Goal: Information Seeking & Learning: Learn about a topic

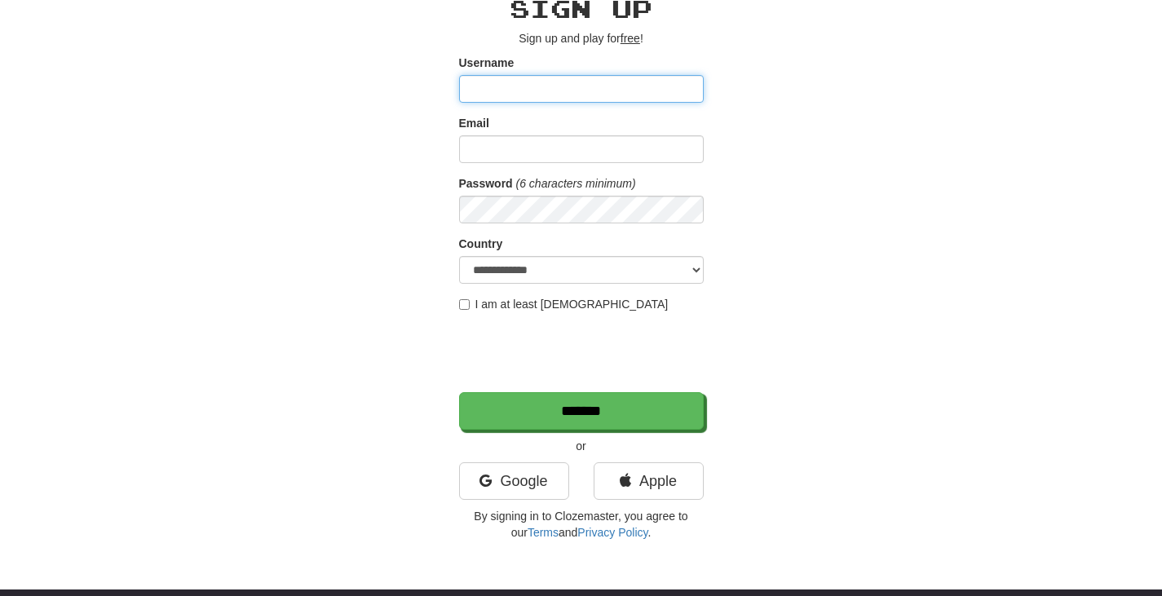
scroll to position [82, 0]
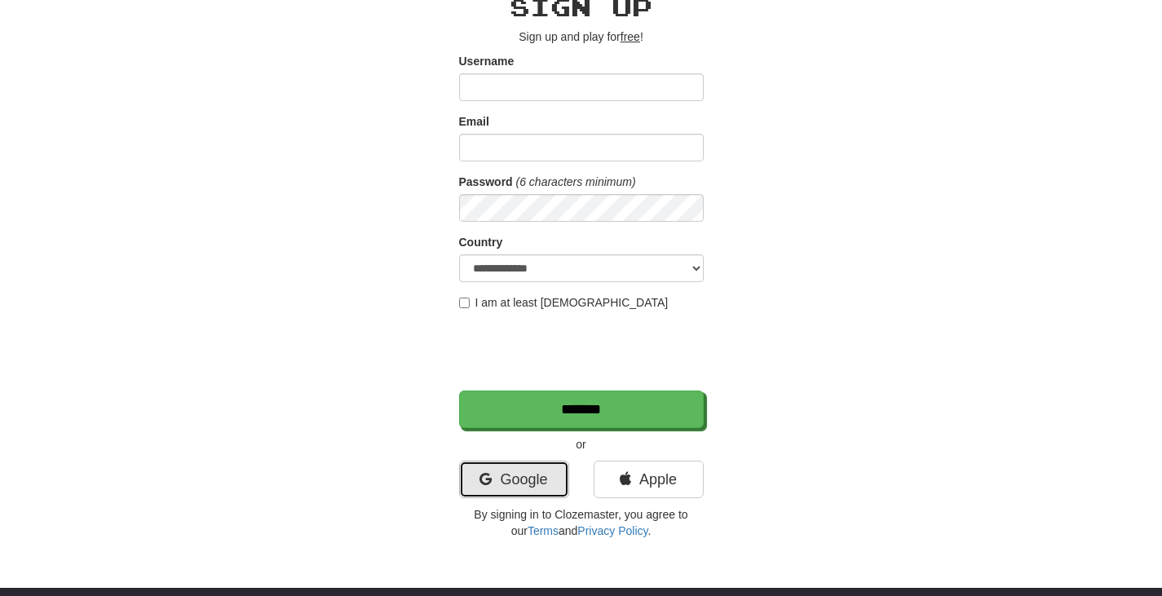
click at [533, 486] on link "Google" at bounding box center [514, 480] width 110 height 38
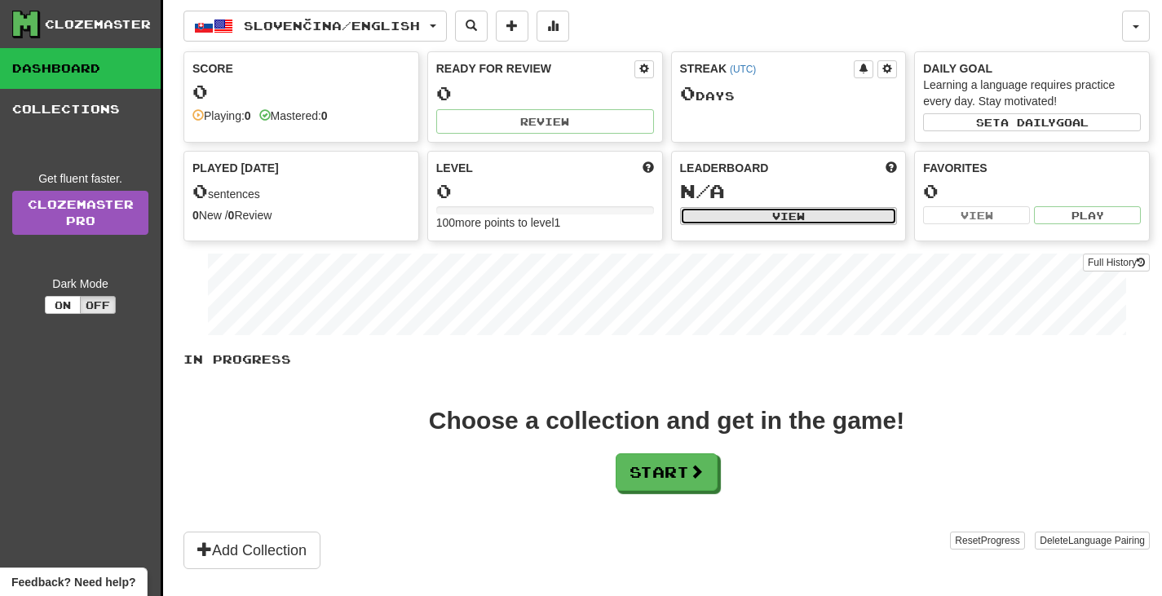
click at [751, 212] on button "View" at bounding box center [789, 216] width 218 height 18
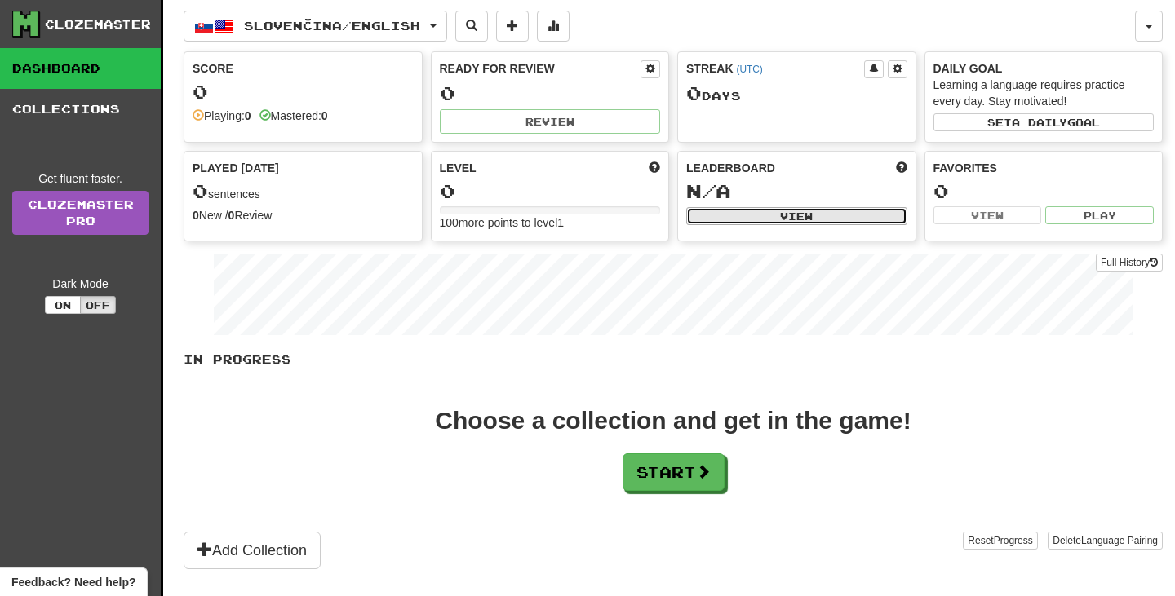
select select "**********"
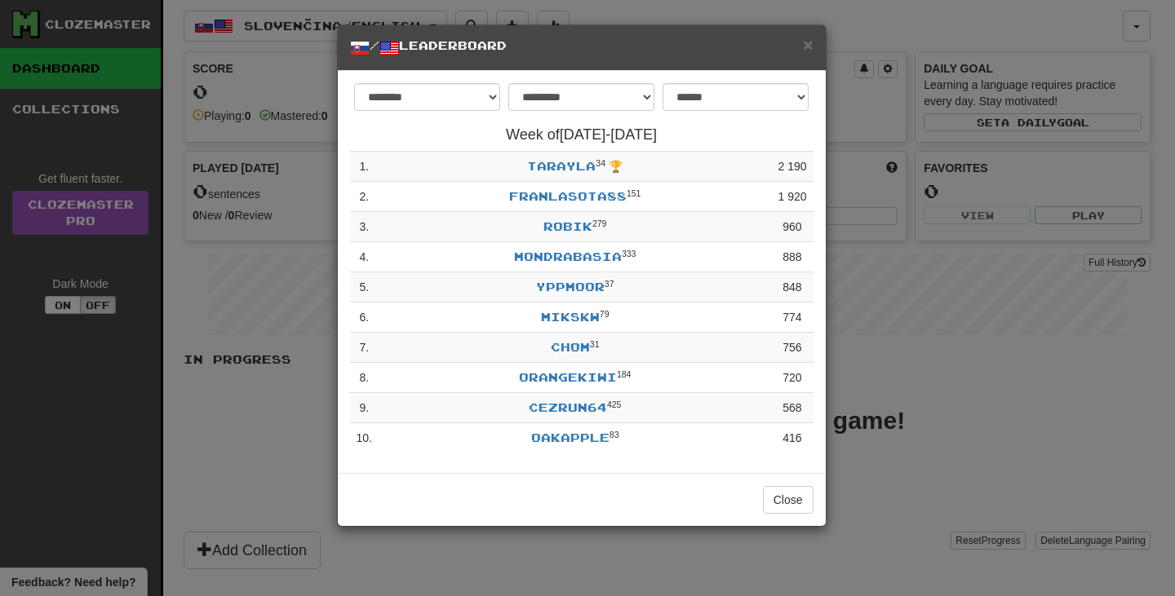
click at [423, 51] on h5 "/ Leaderboard" at bounding box center [581, 48] width 463 height 20
click at [808, 42] on span "×" at bounding box center [808, 44] width 10 height 19
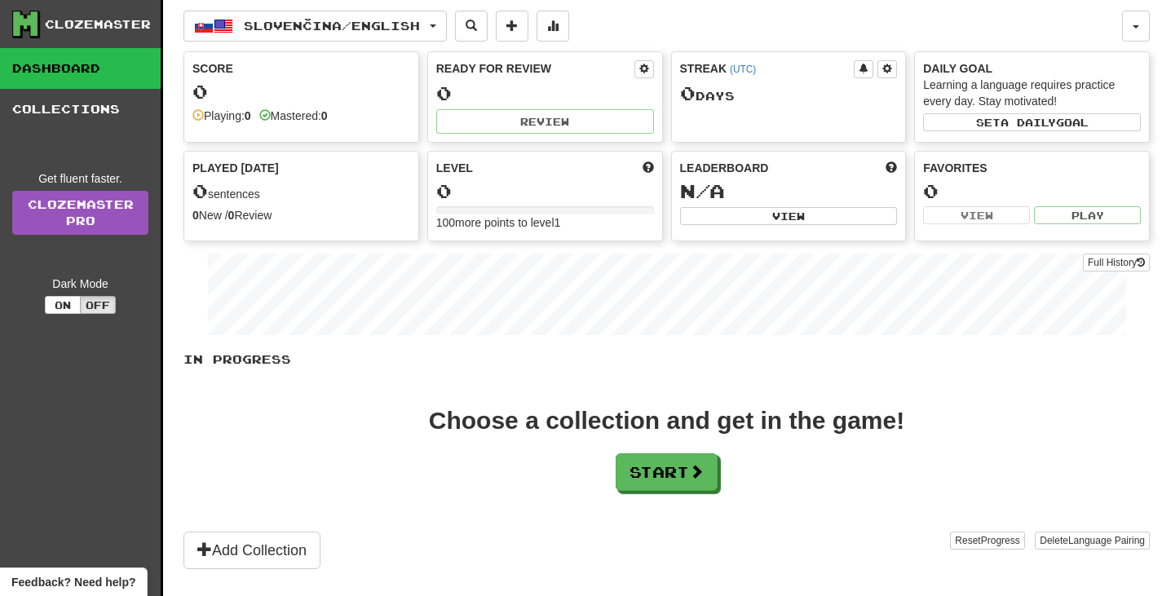
click at [467, 29] on div "Slovenčina / English Slovenčina / English Streak: 0 Review: 0 Points today: 0 L…" at bounding box center [653, 26] width 939 height 31
click at [447, 21] on button "Slovenčina / English" at bounding box center [315, 26] width 263 height 31
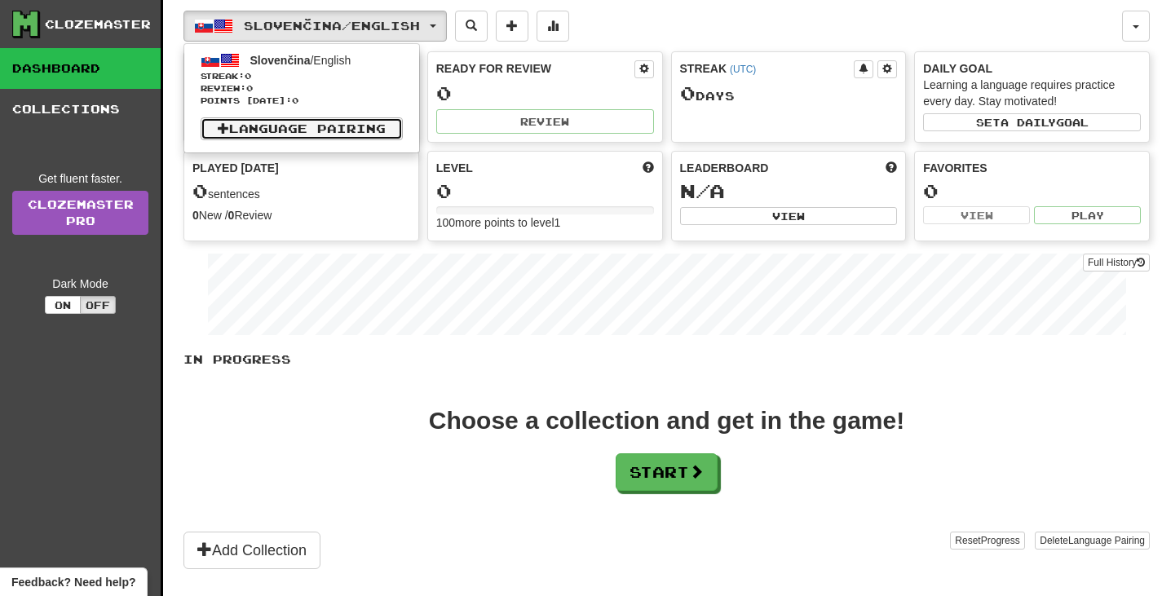
click at [320, 123] on link "Language Pairing" at bounding box center [302, 128] width 202 height 23
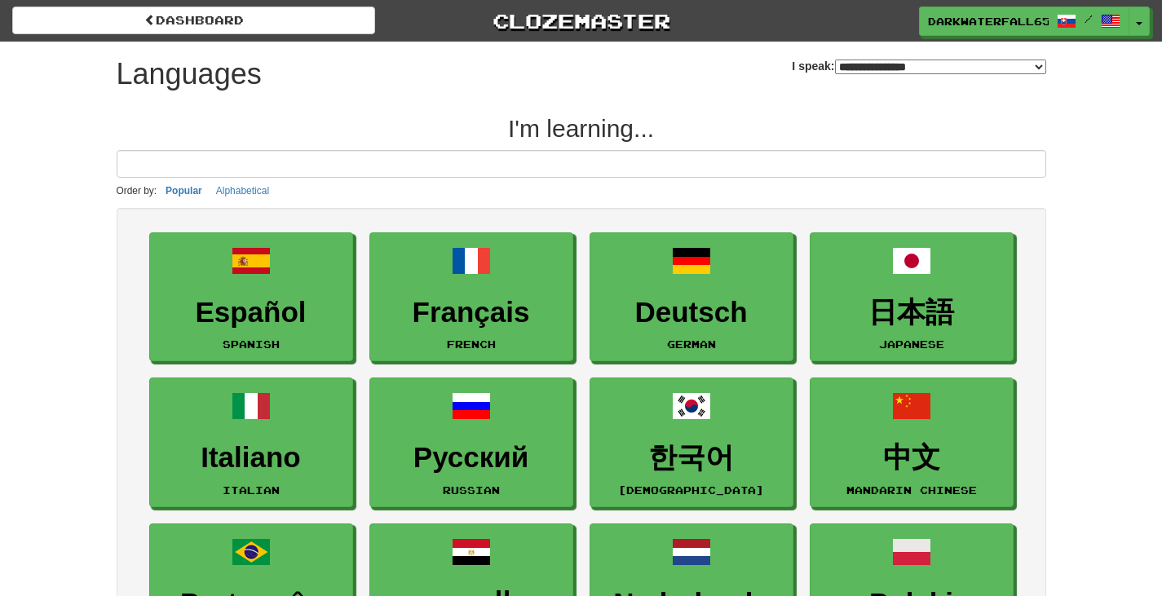
select select "*******"
type input "*"
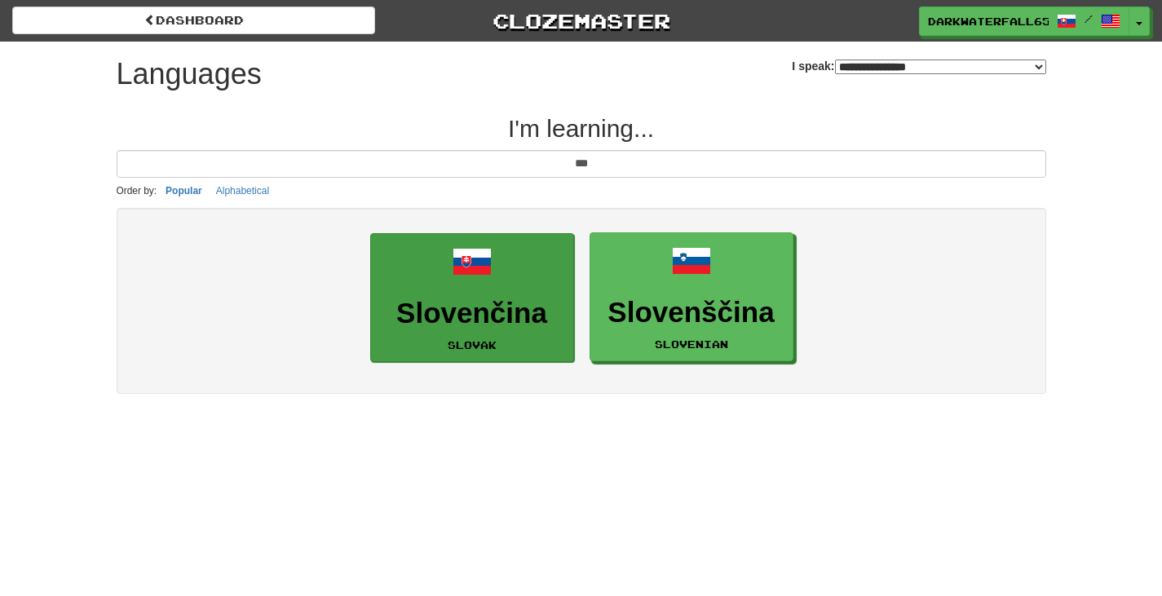
type input "***"
click at [436, 351] on link "Slovenčina Slovak" at bounding box center [472, 298] width 204 height 130
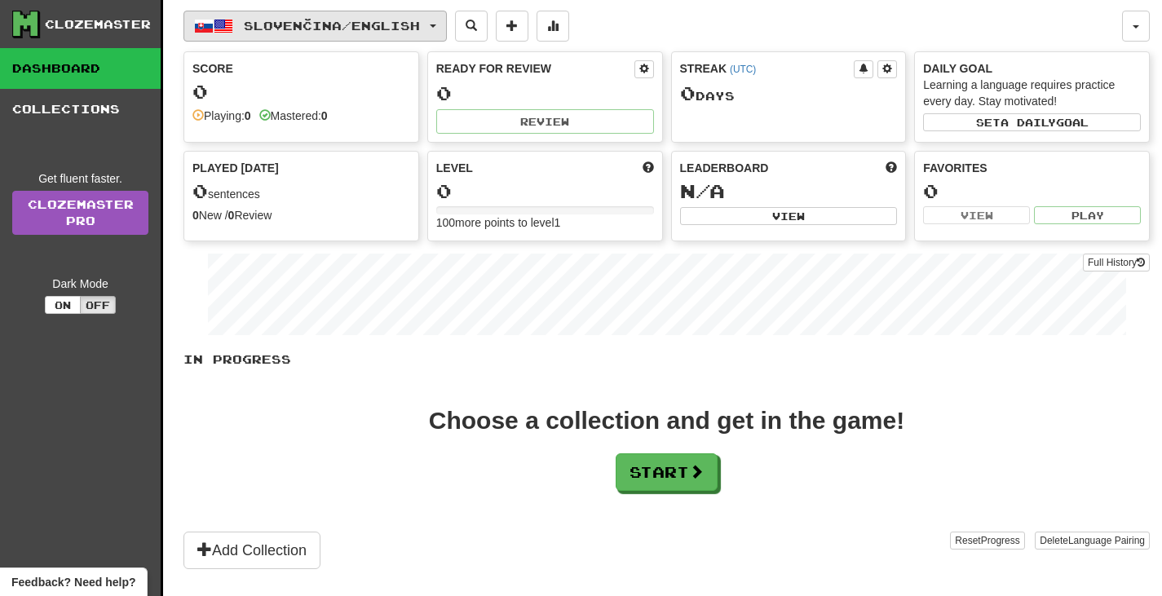
click at [436, 26] on button "Slovenčina / English" at bounding box center [315, 26] width 263 height 31
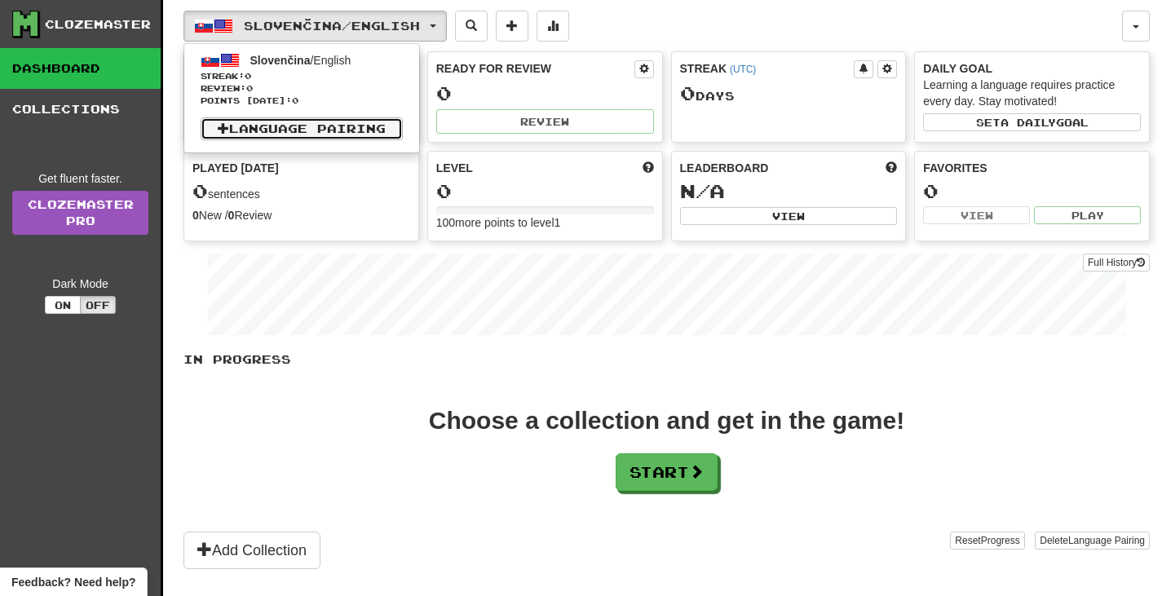
click at [350, 124] on link "Language Pairing" at bounding box center [302, 128] width 202 height 23
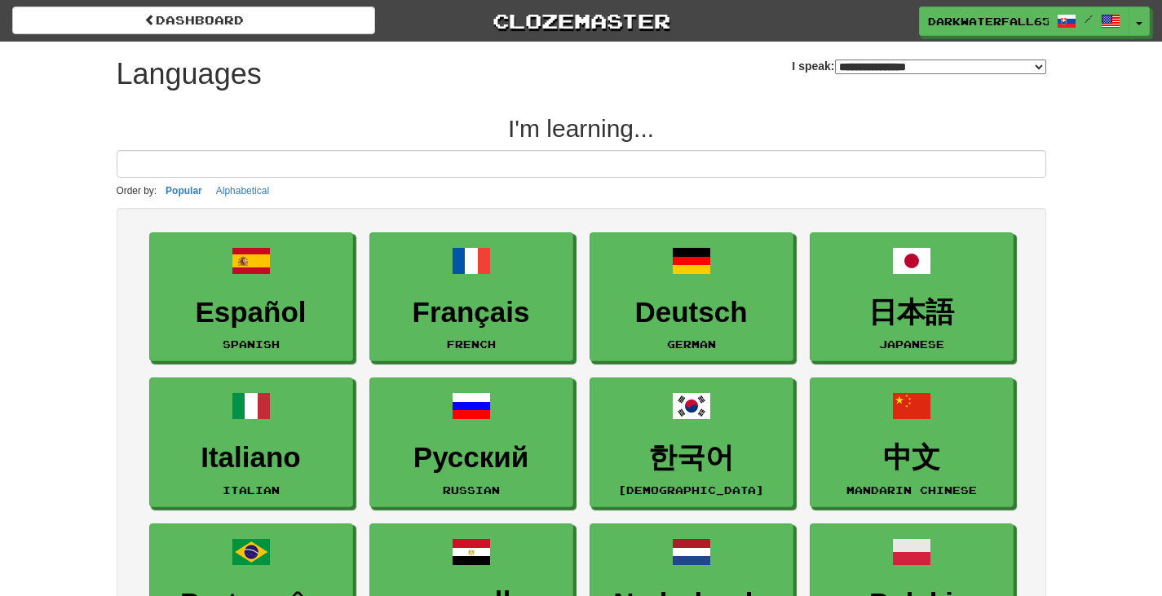
select select "*******"
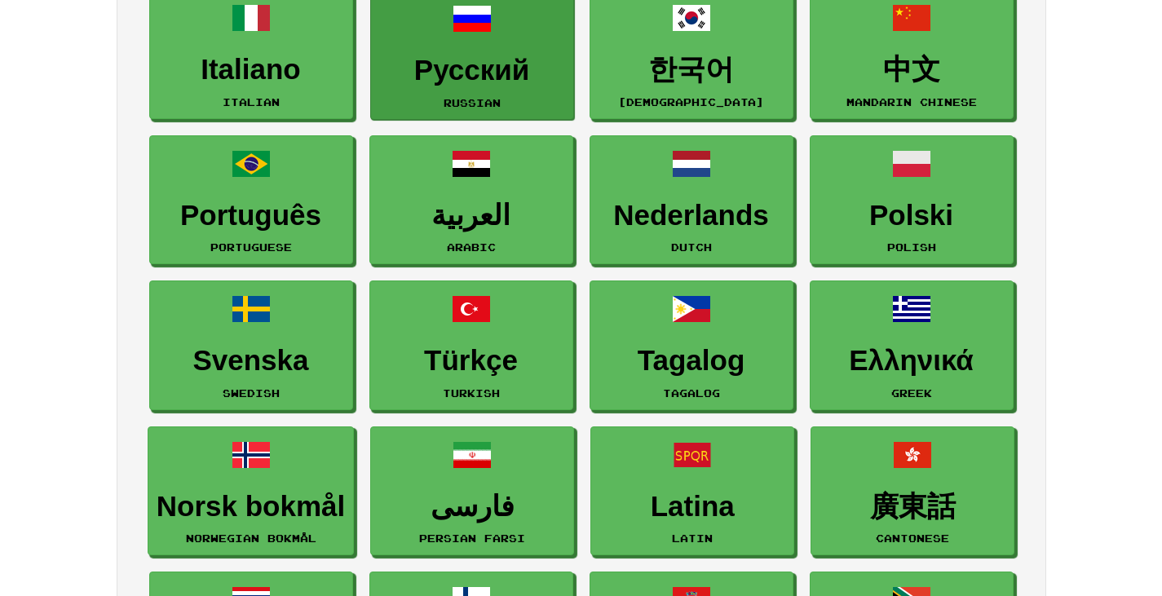
scroll to position [408, 0]
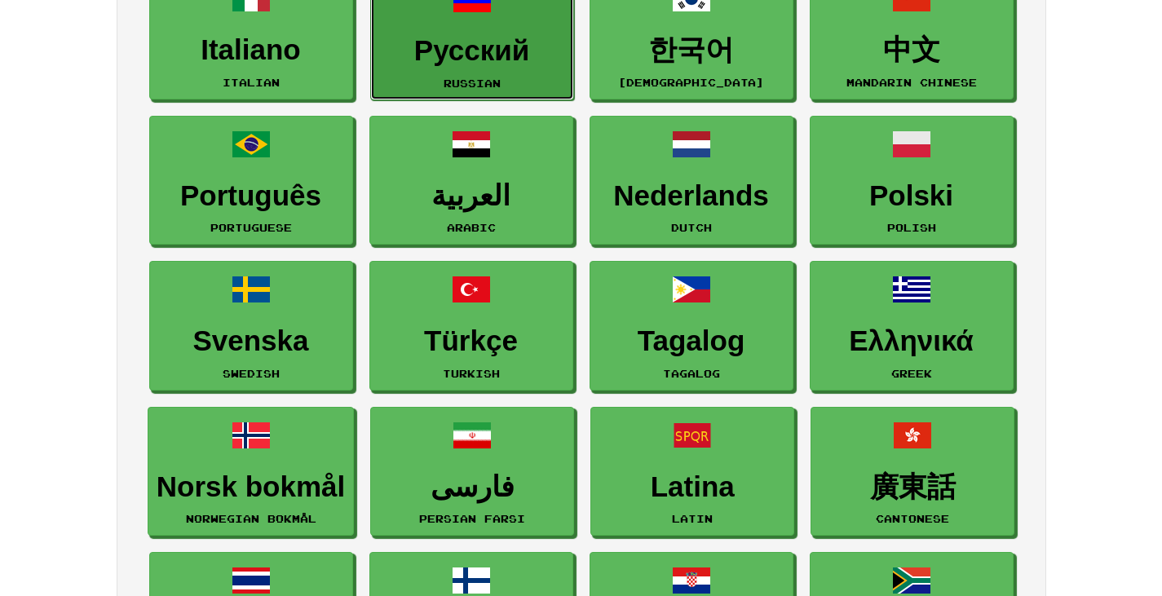
click at [520, 72] on link "Русский Russian" at bounding box center [472, 36] width 204 height 130
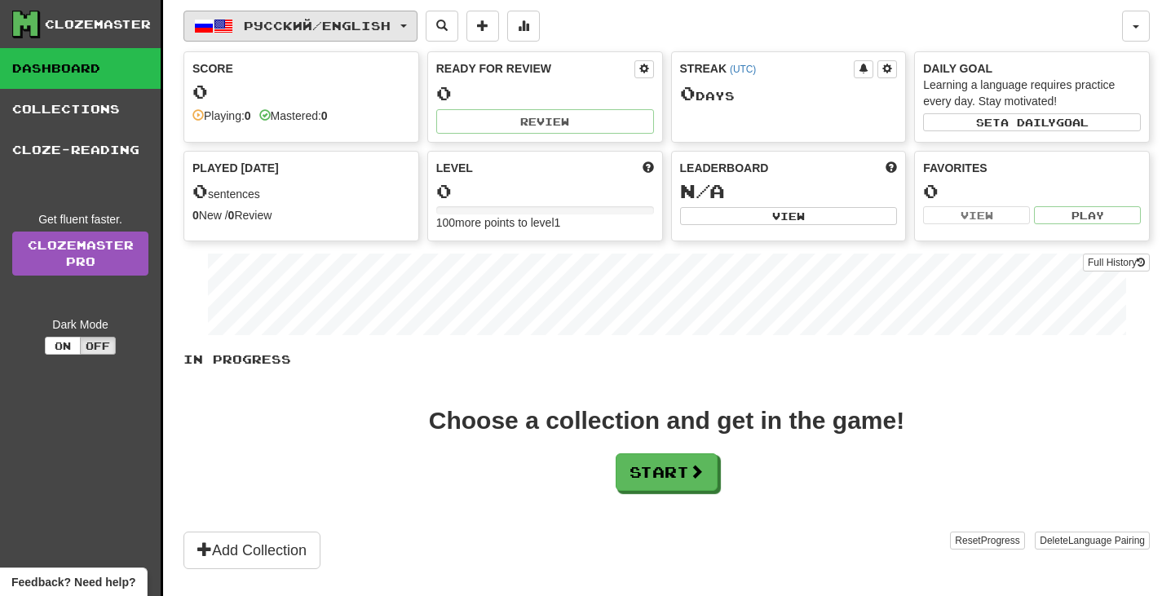
click at [323, 28] on span "Русский / English" at bounding box center [317, 26] width 147 height 14
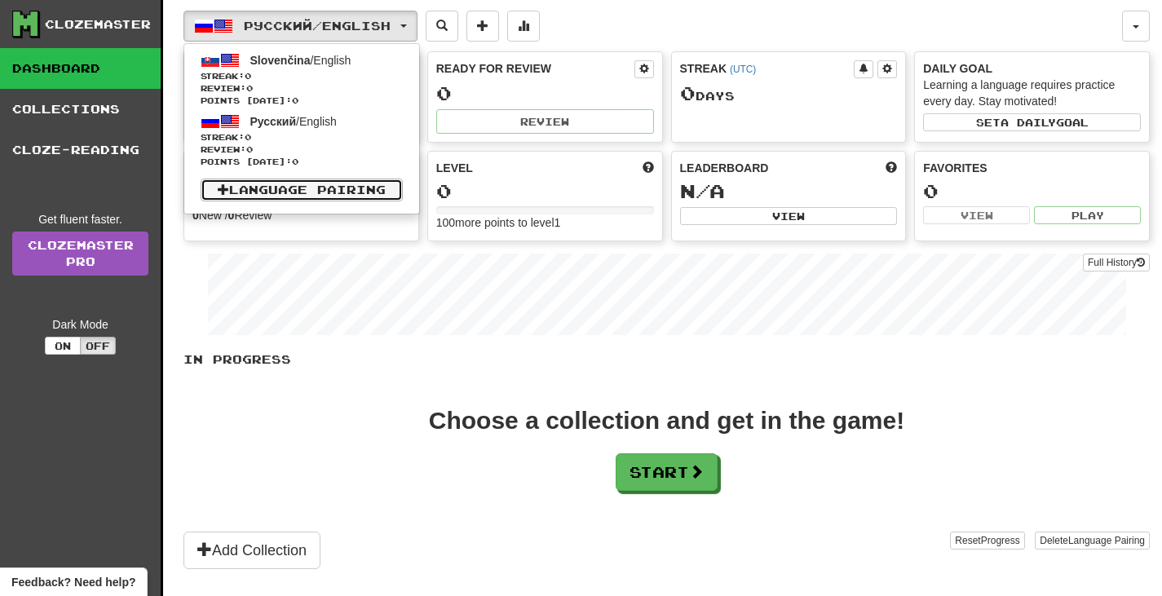
click at [291, 182] on link "Language Pairing" at bounding box center [302, 190] width 202 height 23
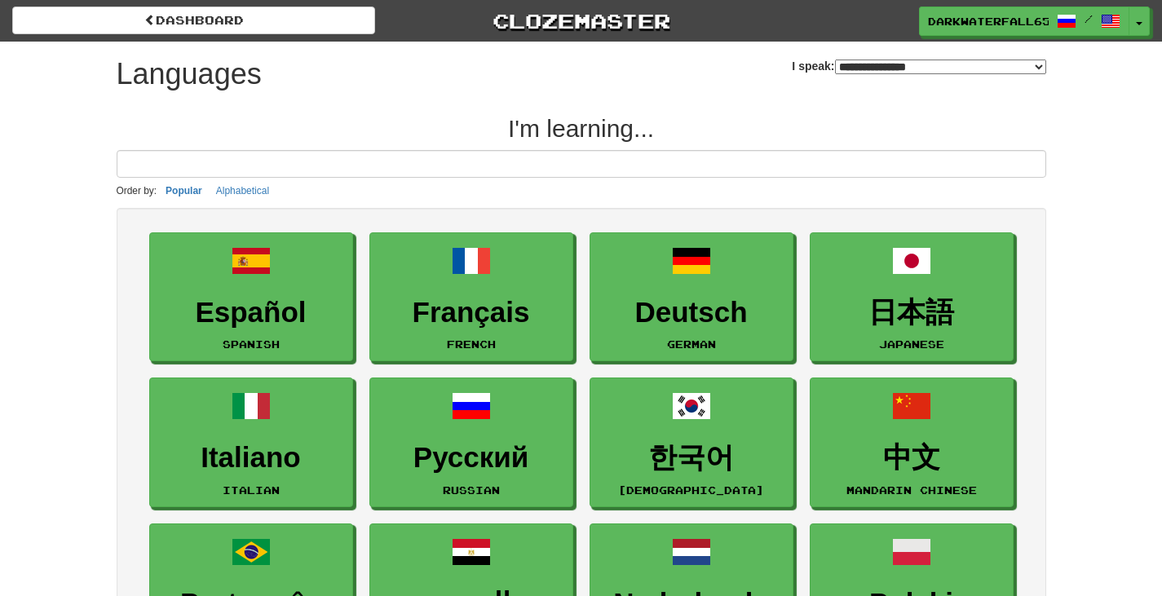
select select "*******"
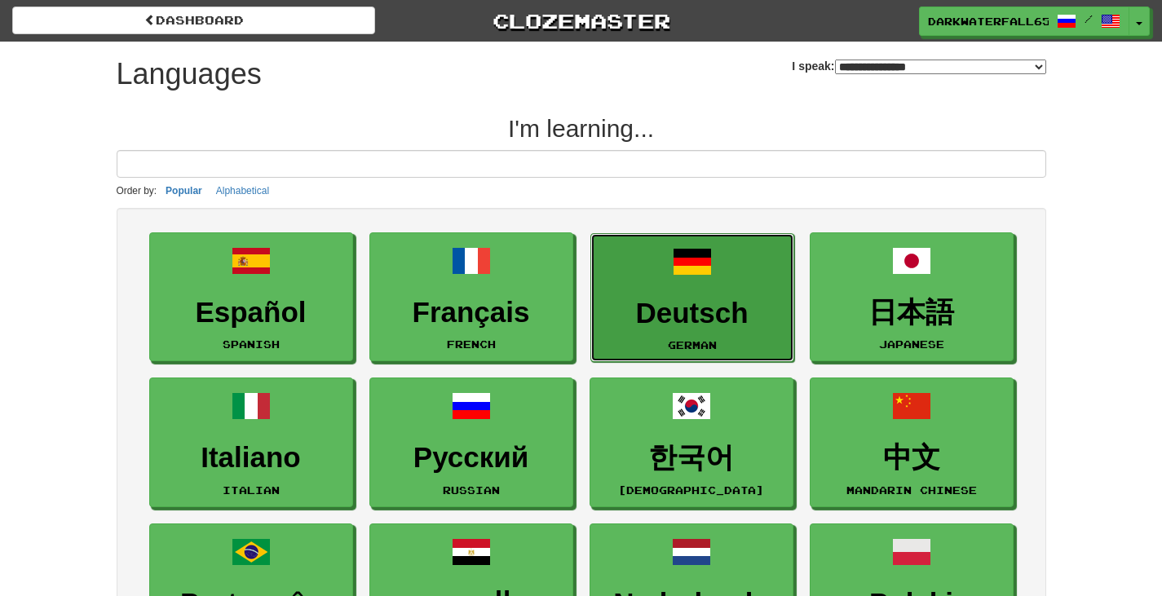
click at [662, 280] on link "Deutsch German" at bounding box center [693, 298] width 204 height 130
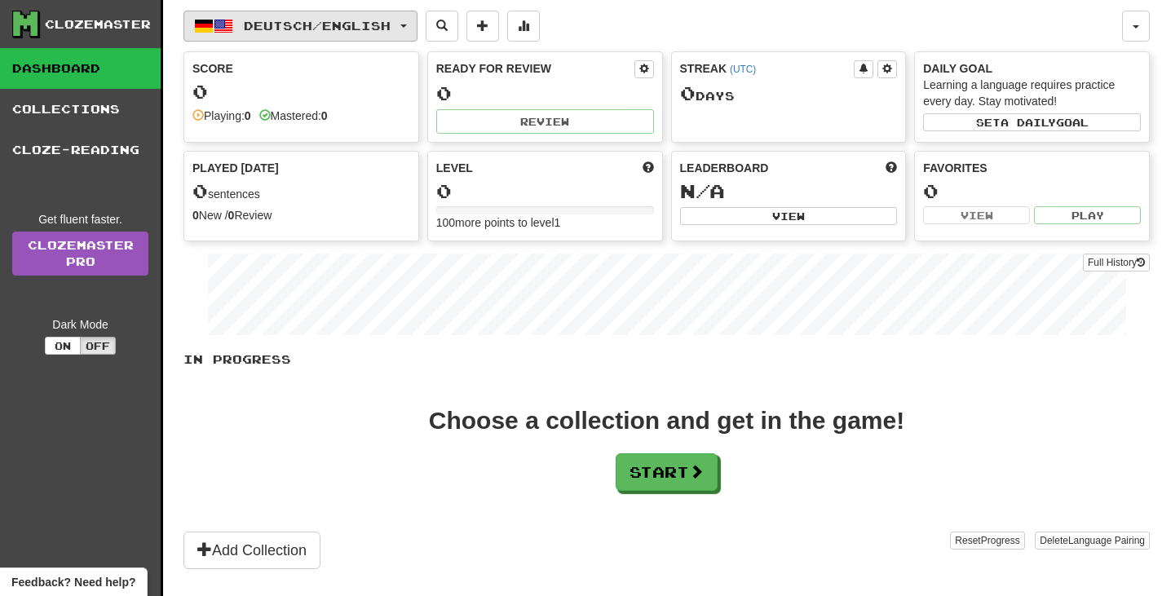
click at [350, 38] on button "Deutsch / English" at bounding box center [301, 26] width 234 height 31
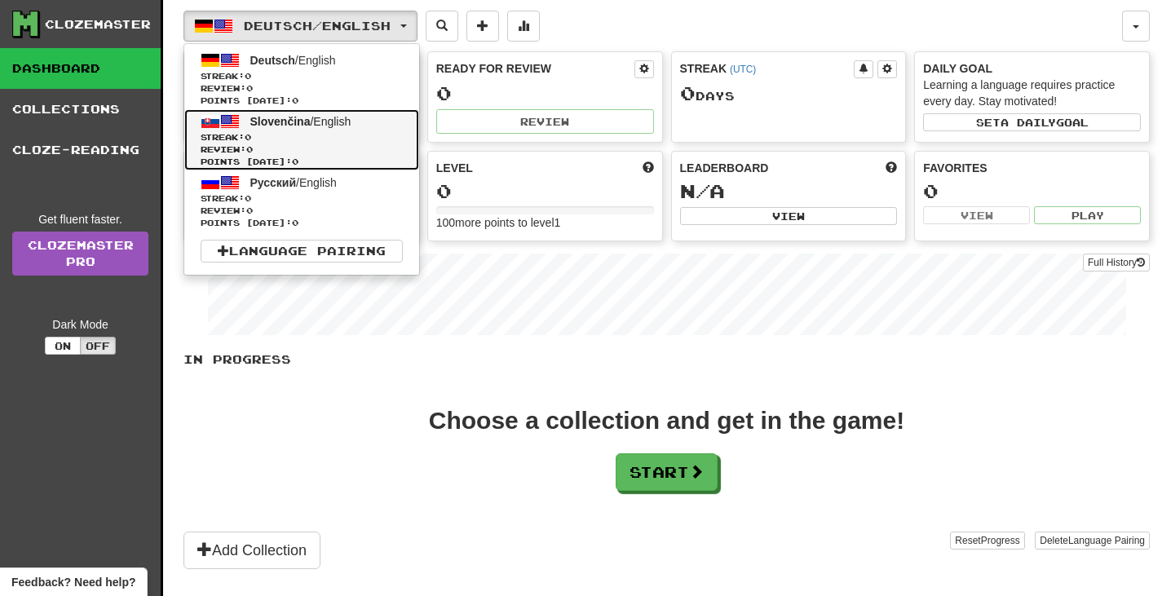
click at [276, 140] on span "Streak: 0" at bounding box center [302, 137] width 202 height 12
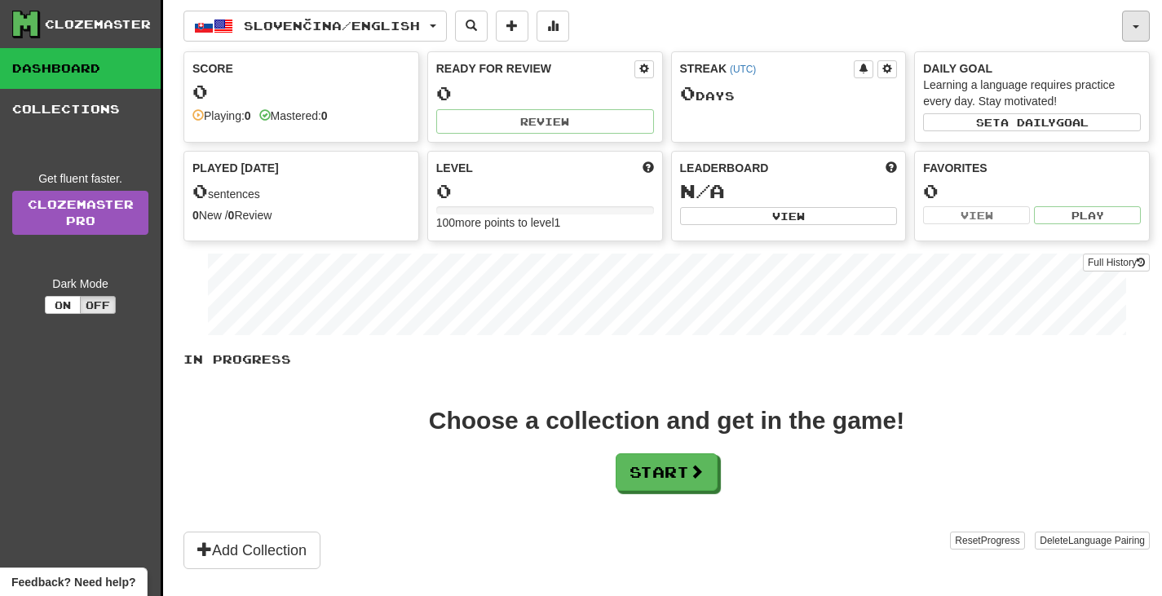
click at [1138, 36] on button "button" at bounding box center [1136, 26] width 28 height 31
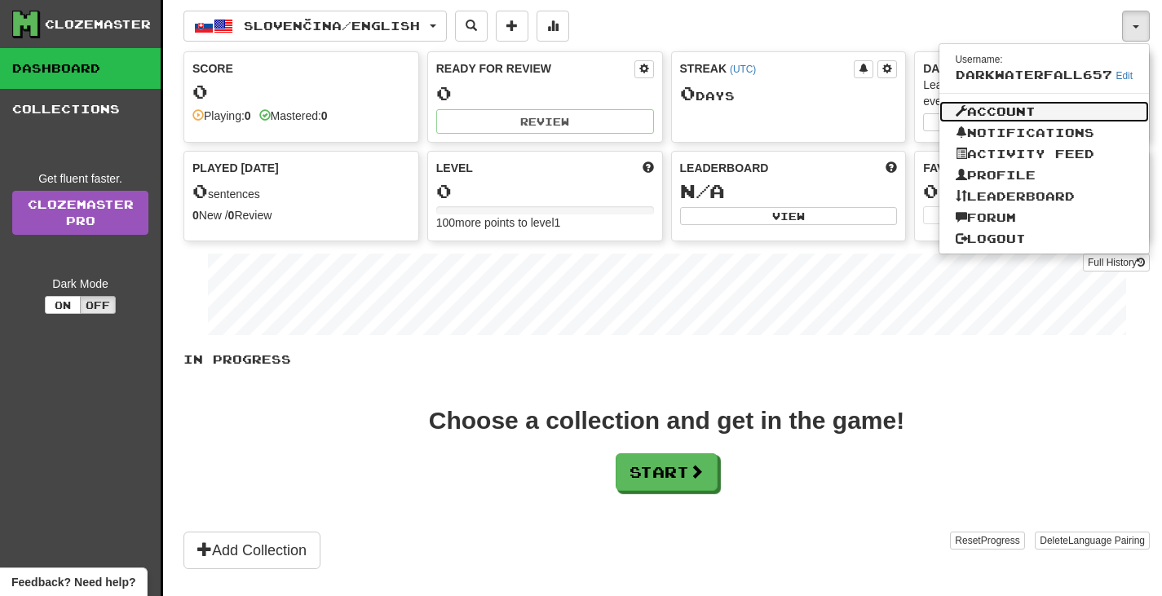
click at [1064, 109] on link "Account" at bounding box center [1045, 111] width 210 height 21
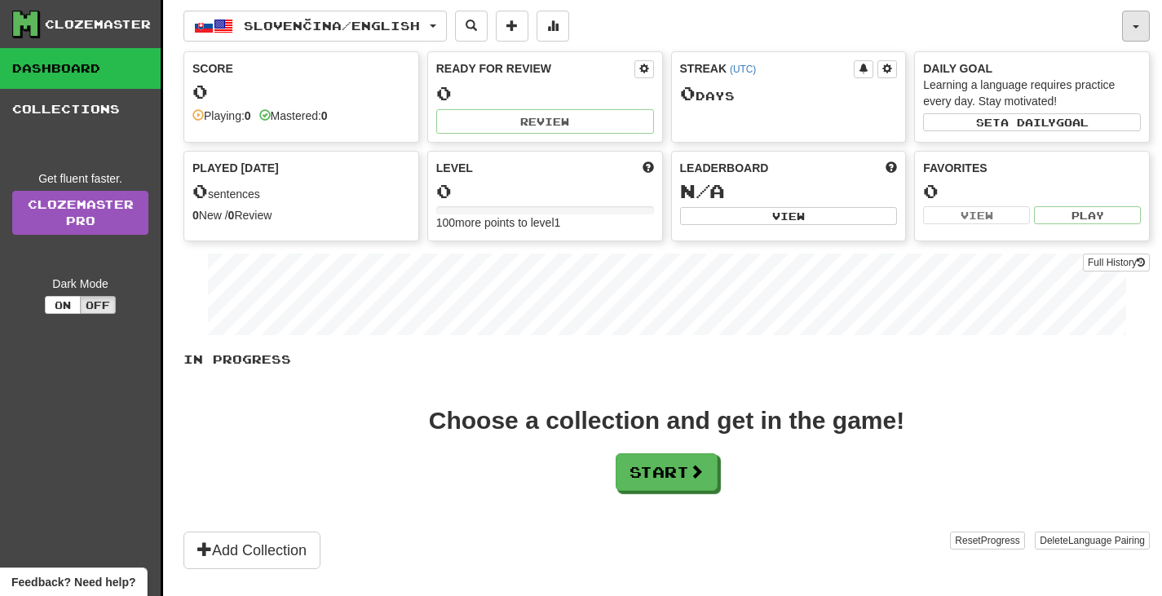
click at [1125, 38] on button "button" at bounding box center [1136, 26] width 28 height 31
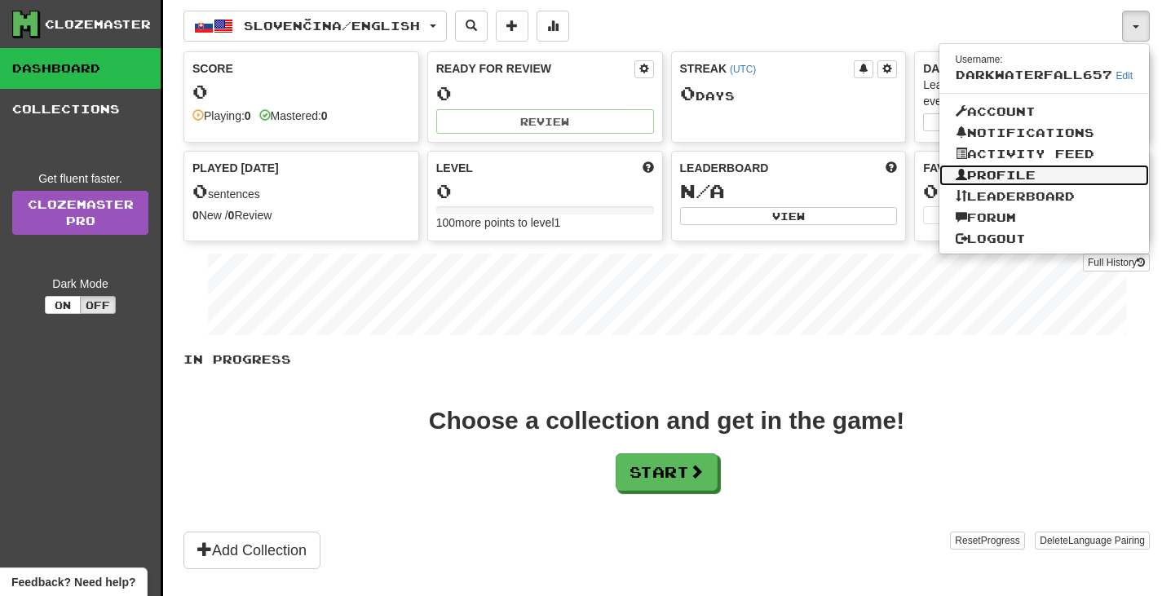
click at [1010, 184] on link "Profile" at bounding box center [1045, 175] width 210 height 21
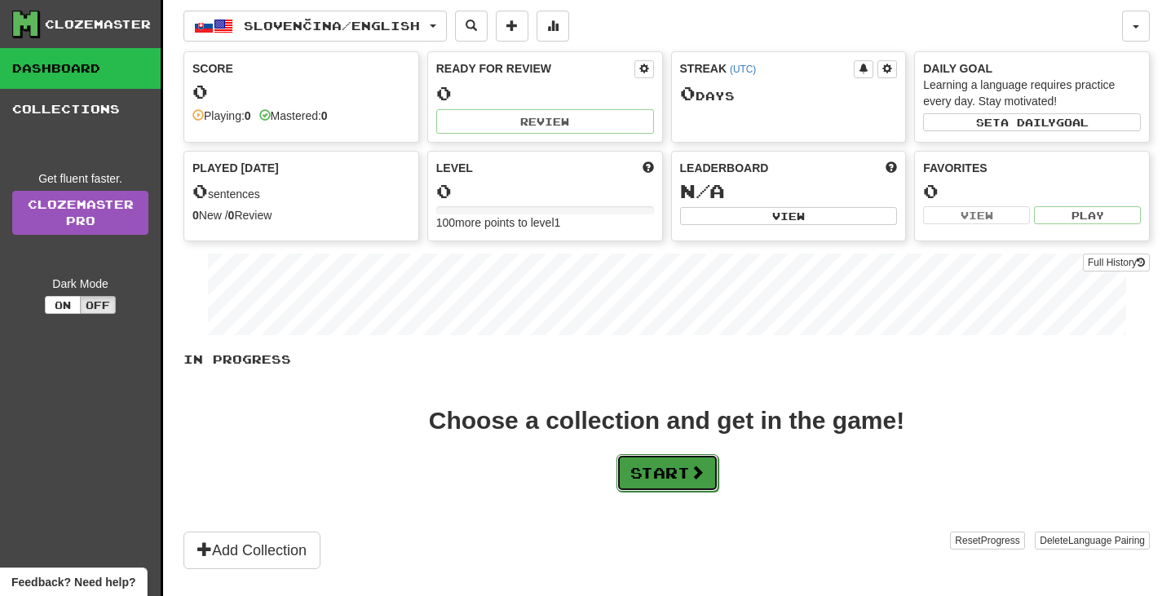
click at [624, 456] on button "Start" at bounding box center [668, 473] width 102 height 38
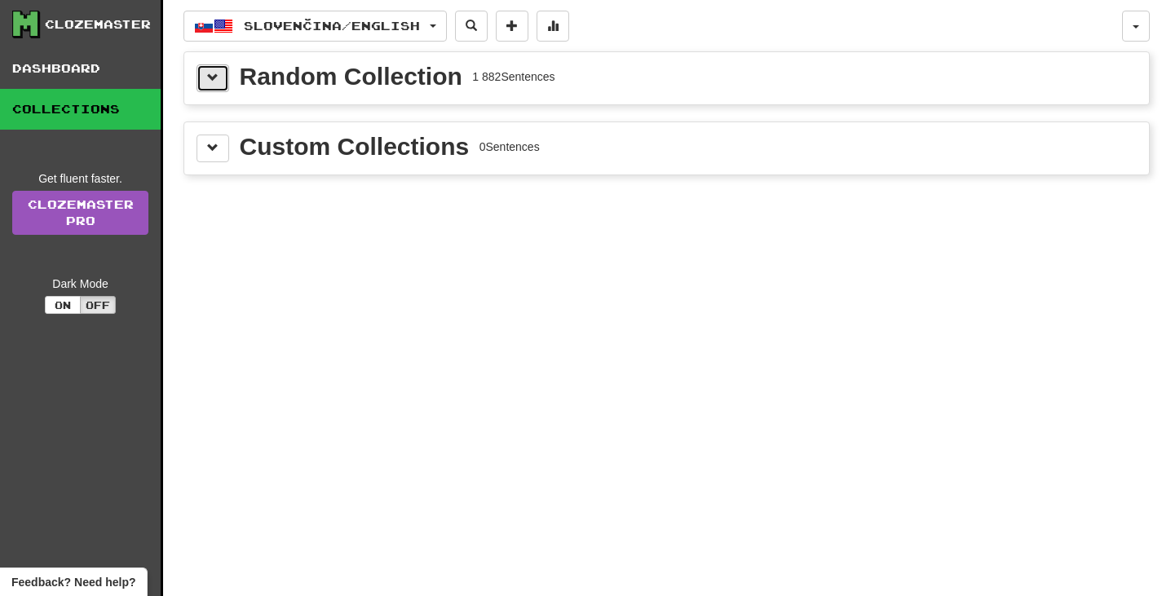
click at [223, 74] on button at bounding box center [213, 78] width 33 height 28
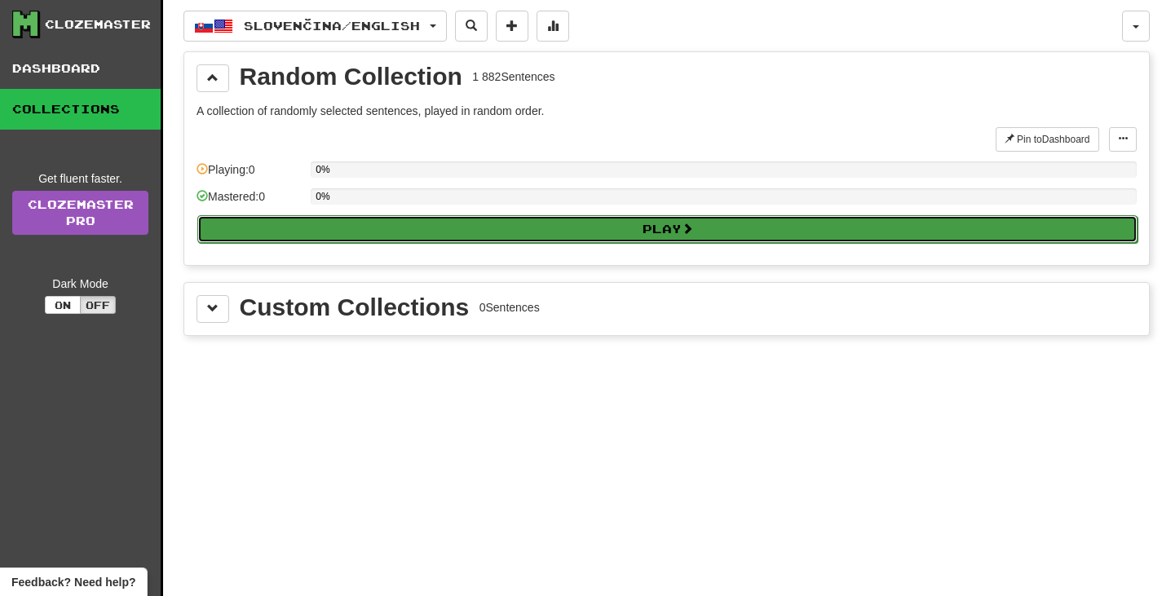
click at [326, 223] on button "Play" at bounding box center [667, 229] width 941 height 28
select select "**"
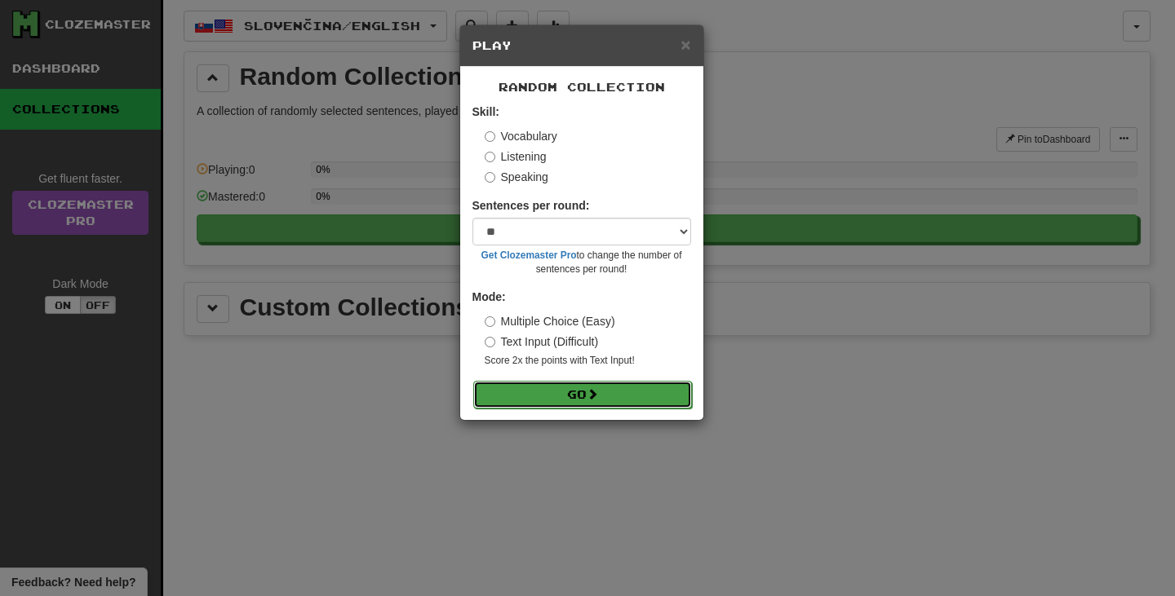
click at [558, 401] on button "Go" at bounding box center [582, 395] width 219 height 28
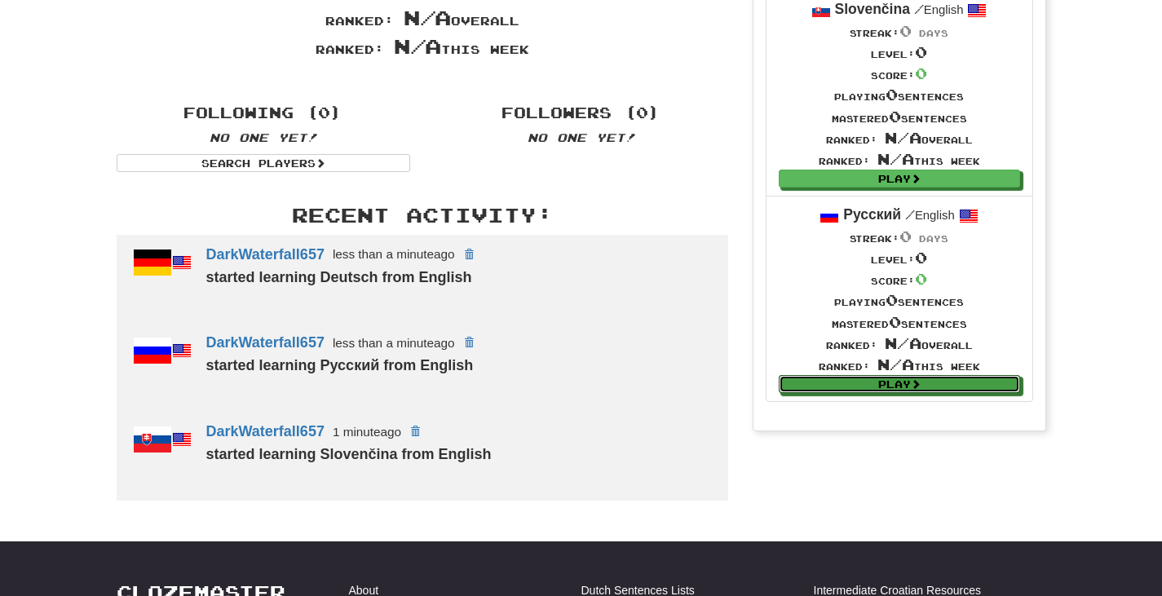
scroll to position [326, 0]
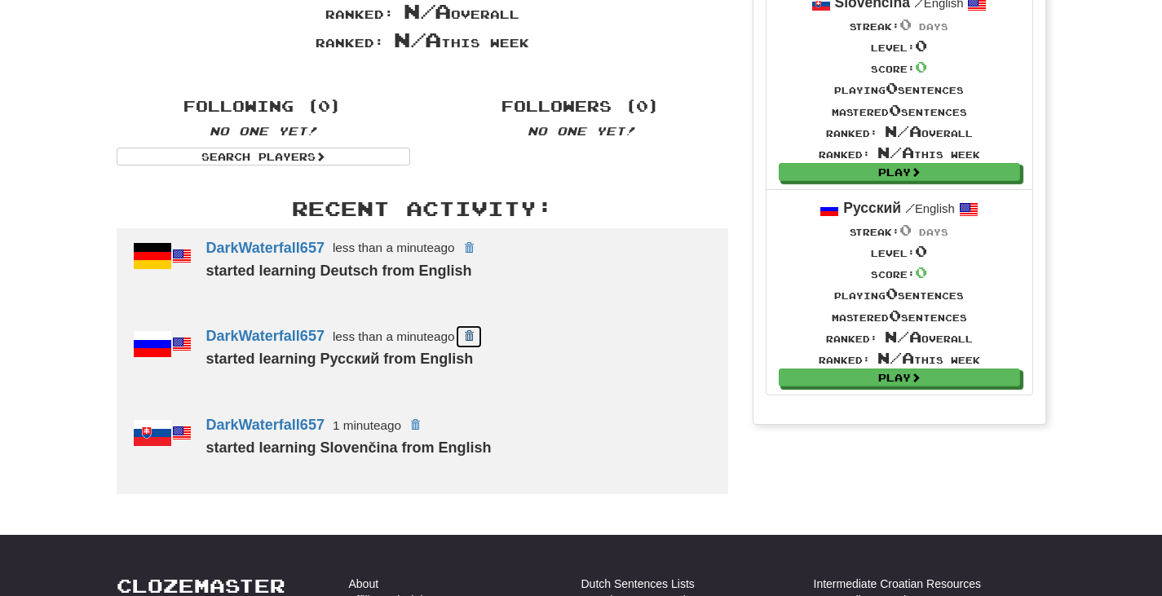
click at [471, 341] on span at bounding box center [469, 336] width 10 height 10
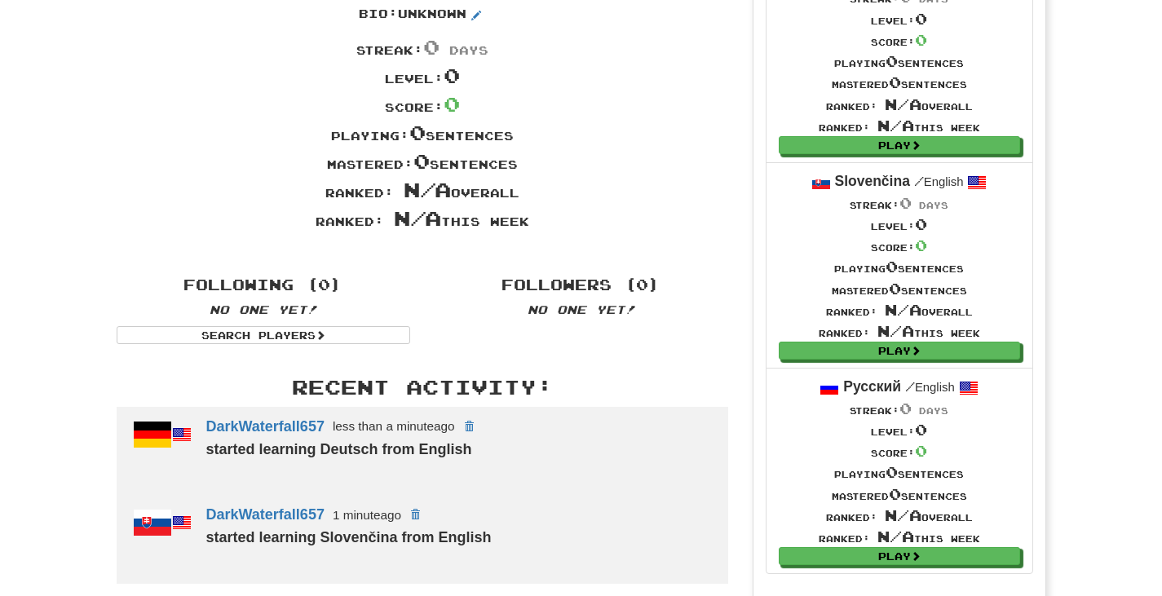
scroll to position [0, 0]
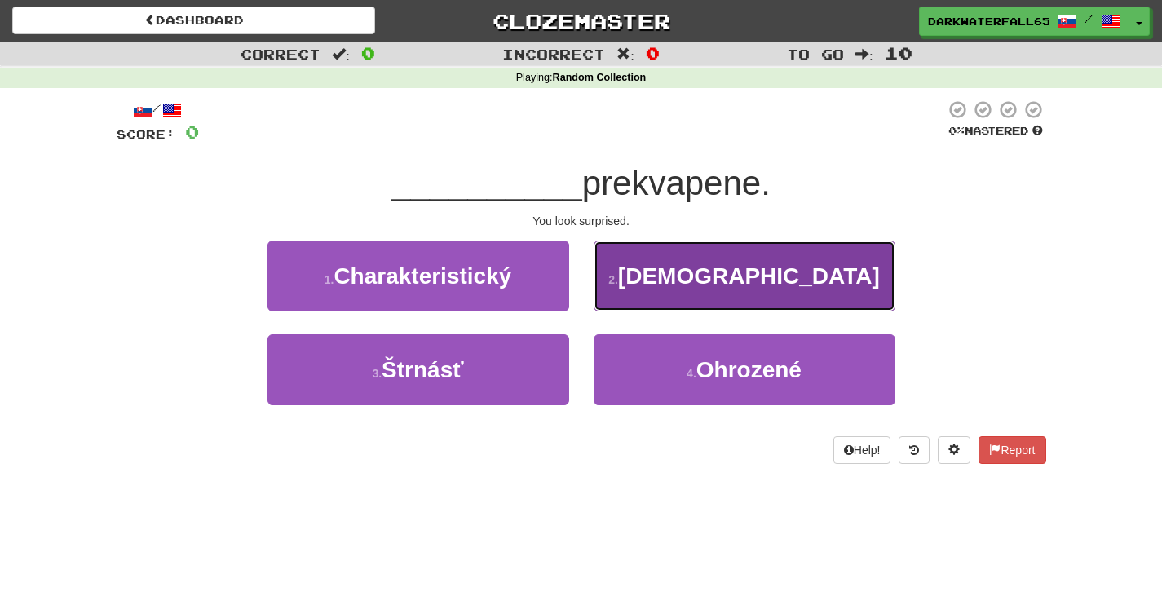
click at [677, 261] on button "2 . Vyzeráš" at bounding box center [745, 276] width 302 height 71
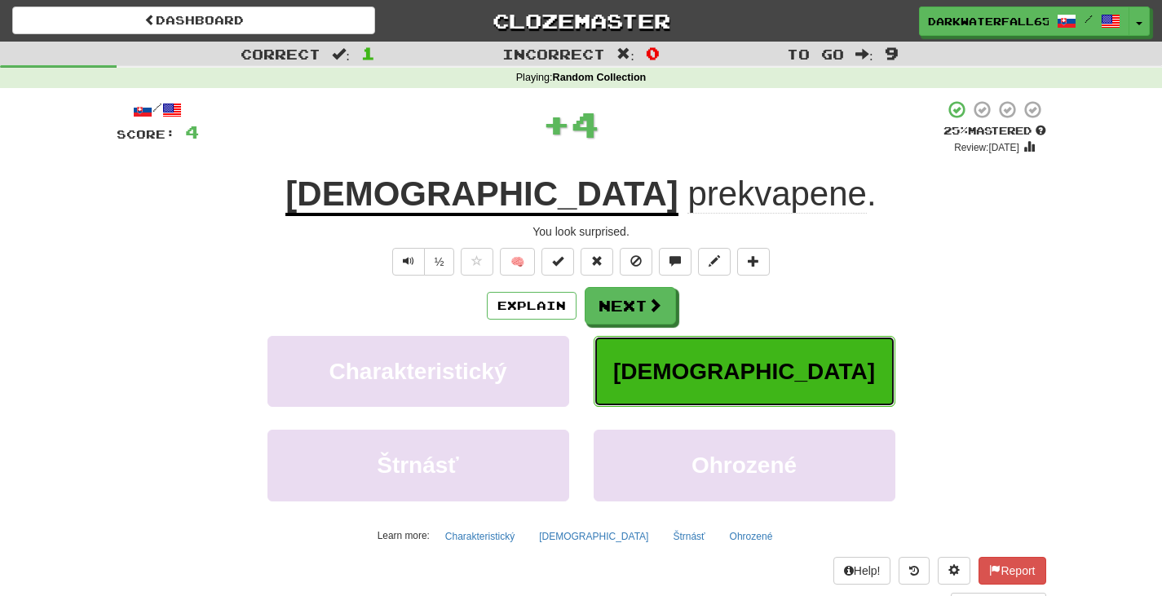
click at [738, 380] on span "Vyzeráš" at bounding box center [744, 371] width 262 height 25
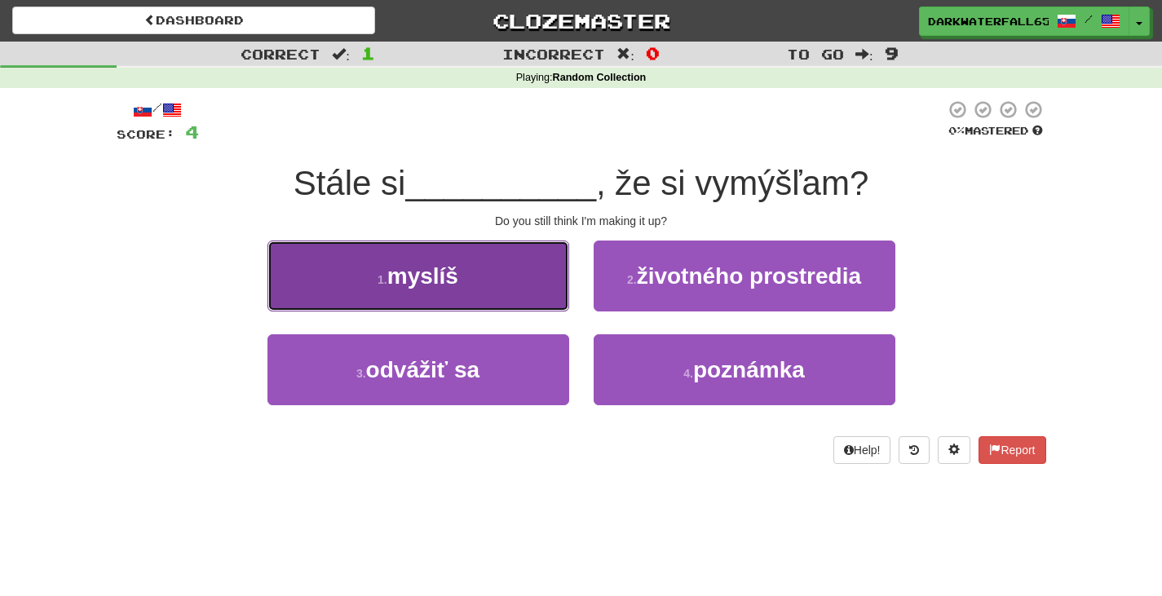
click at [452, 280] on span "myslíš" at bounding box center [422, 275] width 71 height 25
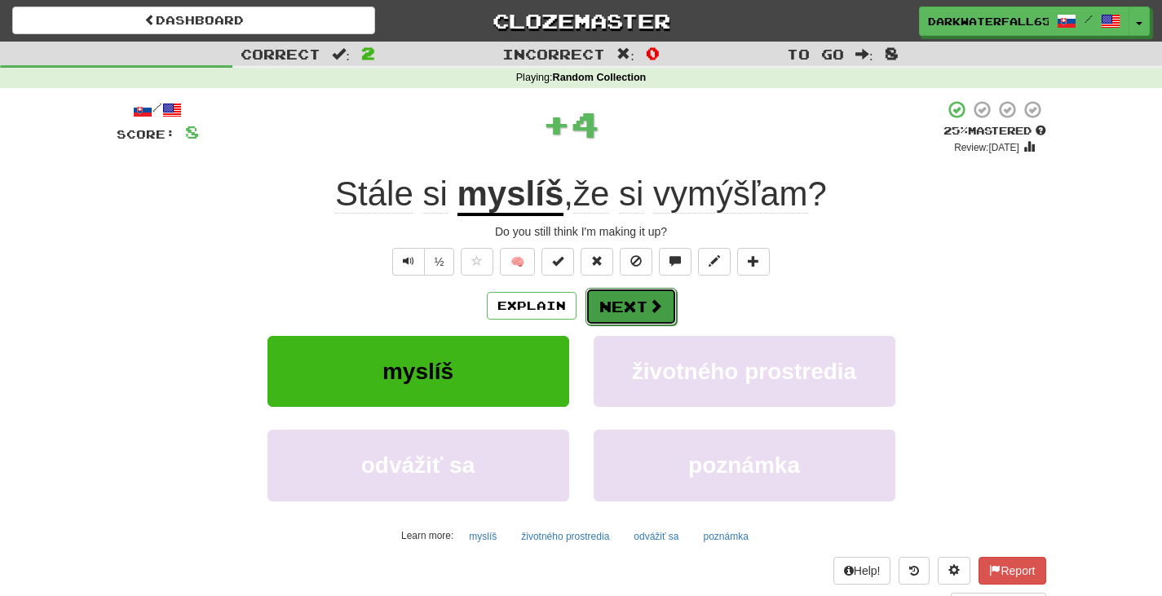
click at [615, 309] on button "Next" at bounding box center [631, 307] width 91 height 38
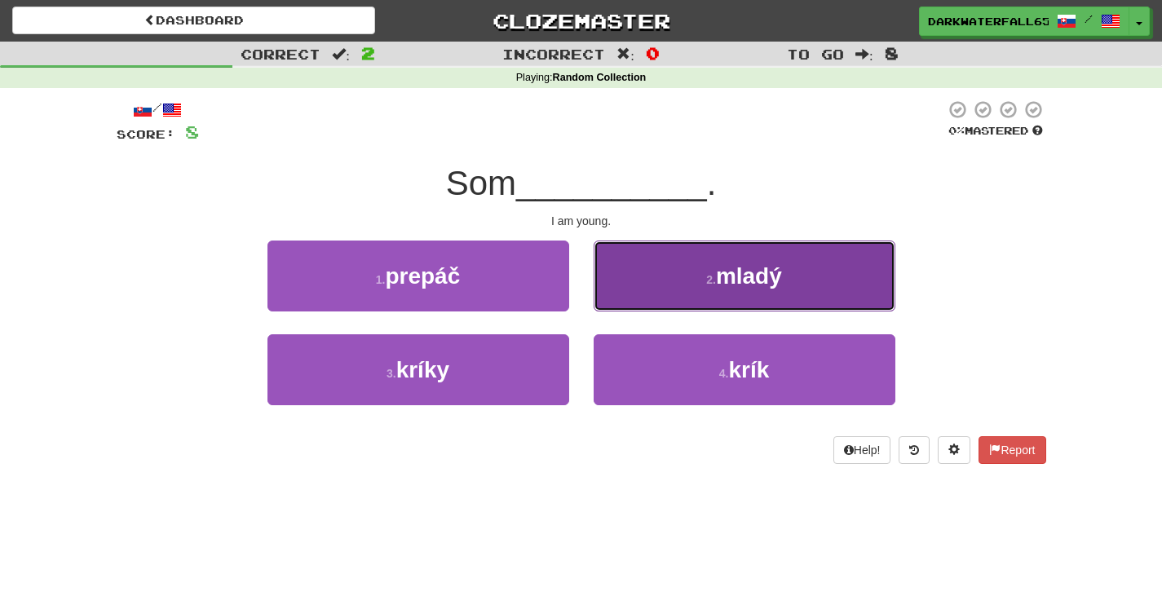
click at [642, 294] on button "2 . mladý" at bounding box center [745, 276] width 302 height 71
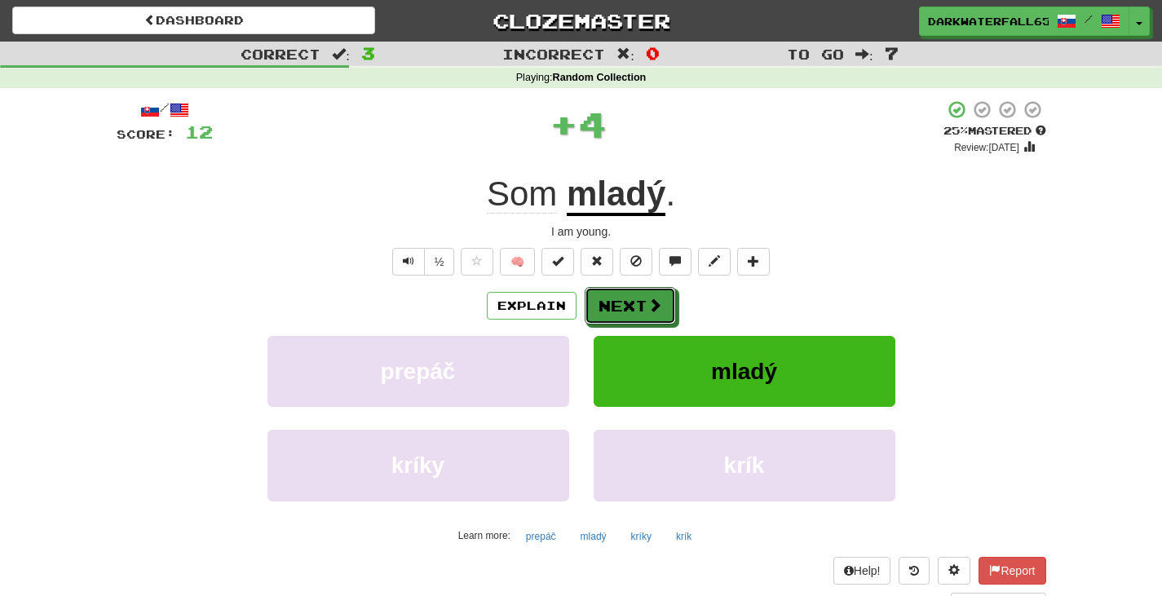
click at [642, 294] on button "Next" at bounding box center [630, 306] width 91 height 38
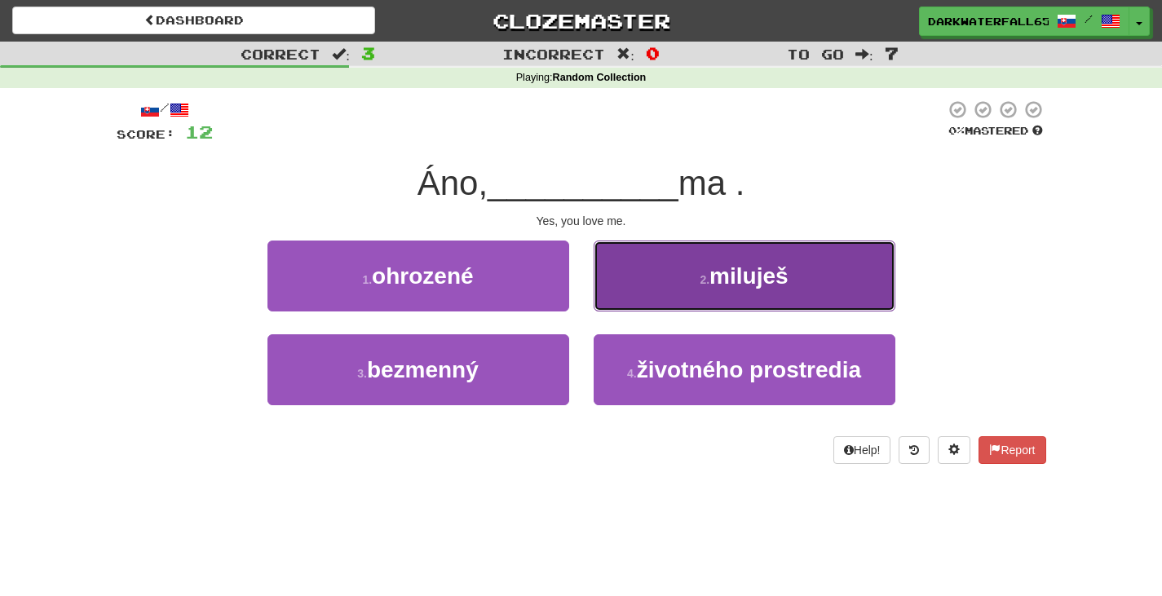
click at [621, 259] on button "2 . miluješ" at bounding box center [745, 276] width 302 height 71
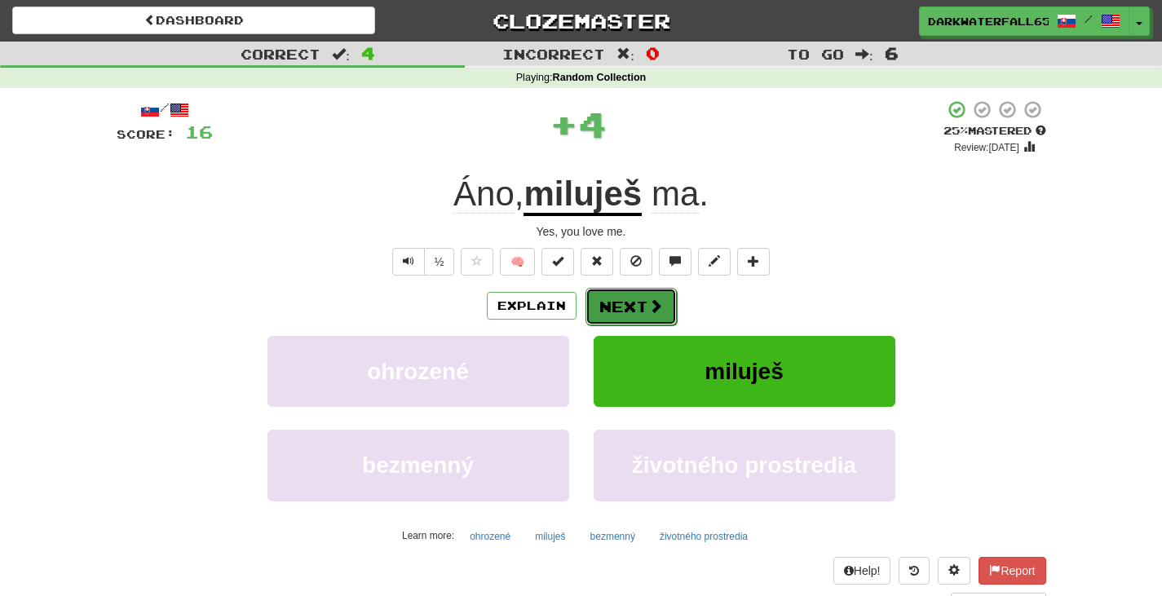
click at [633, 314] on button "Next" at bounding box center [631, 307] width 91 height 38
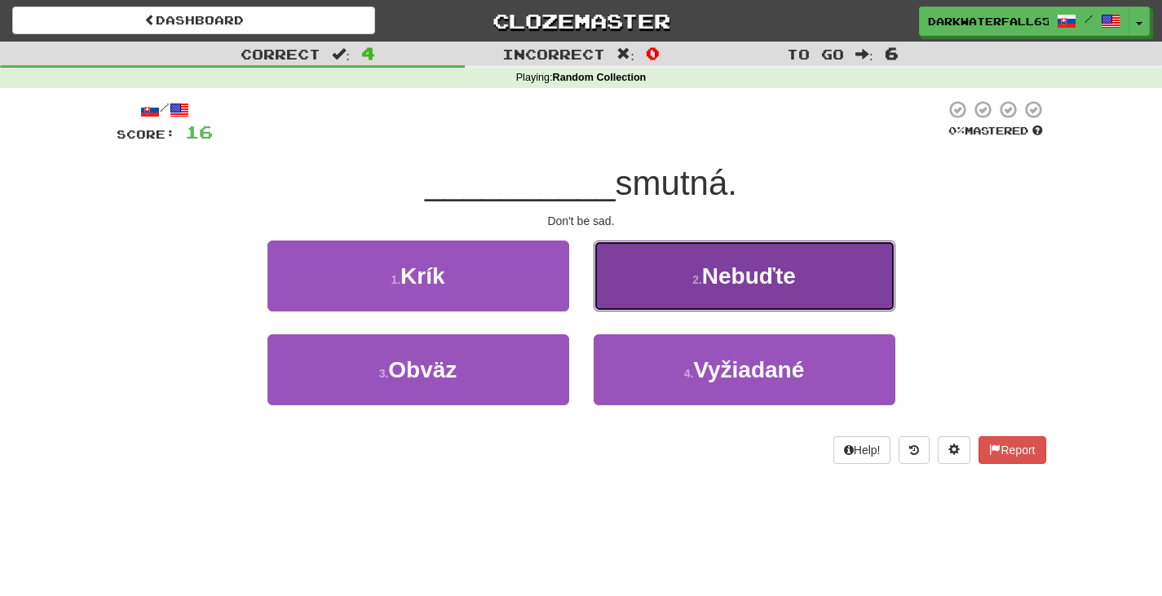
click at [644, 269] on button "2 . Nebuďte" at bounding box center [745, 276] width 302 height 71
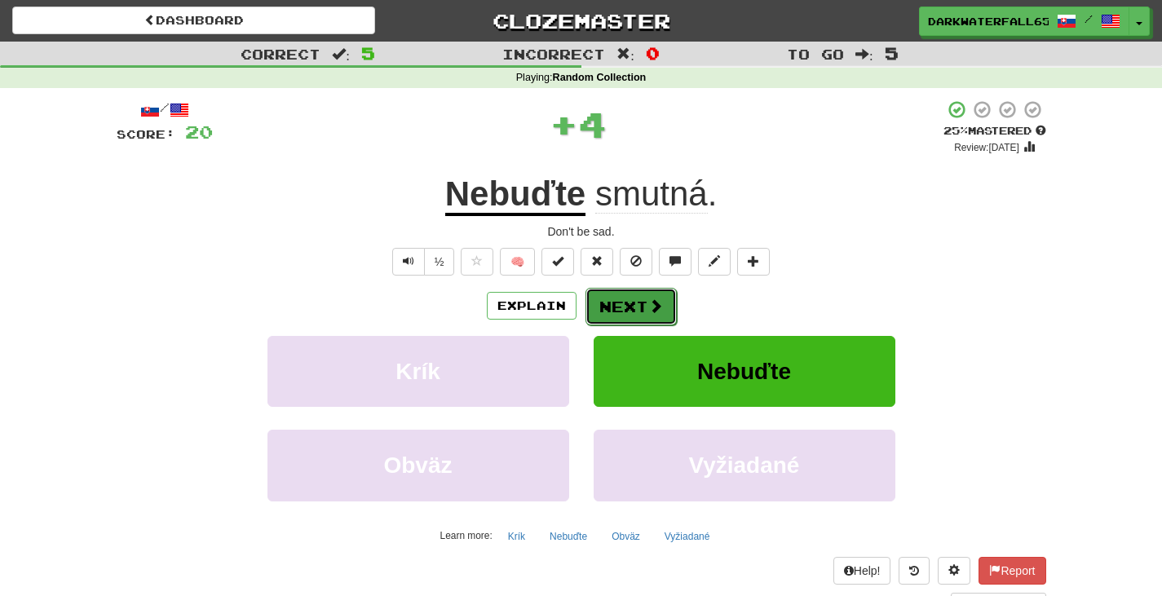
click at [638, 303] on button "Next" at bounding box center [631, 307] width 91 height 38
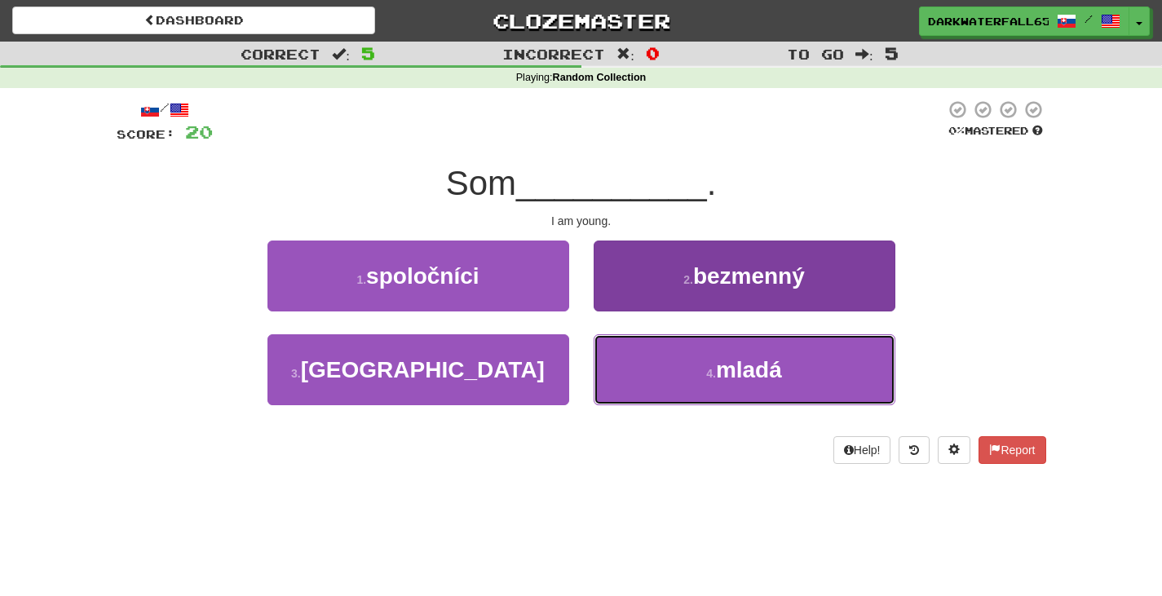
click at [685, 364] on button "4 . mladá" at bounding box center [745, 369] width 302 height 71
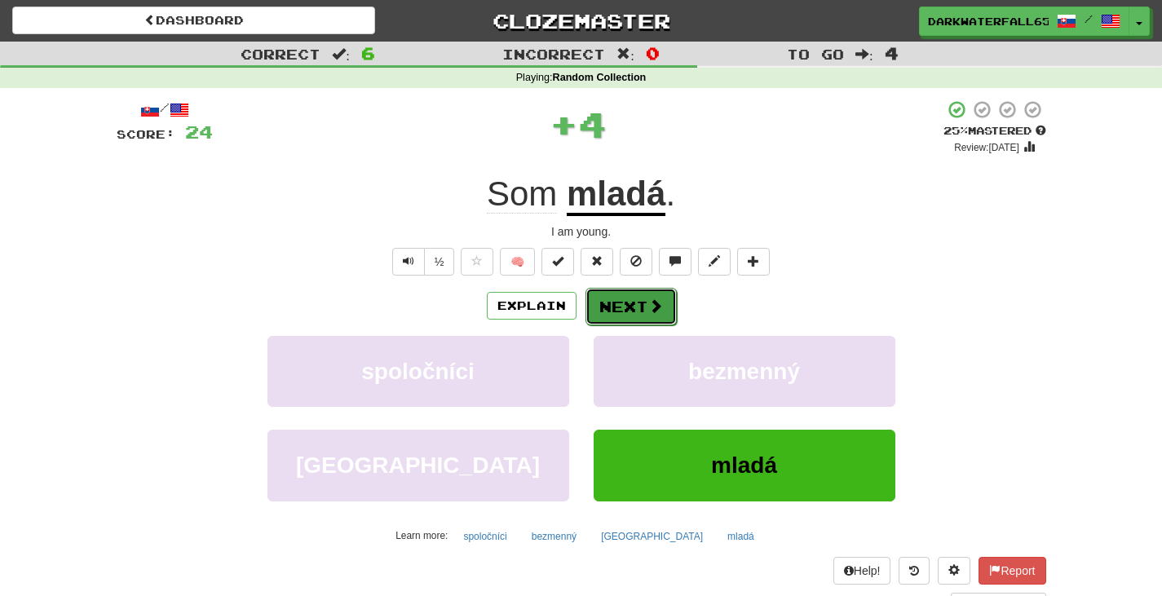
click at [640, 312] on button "Next" at bounding box center [631, 307] width 91 height 38
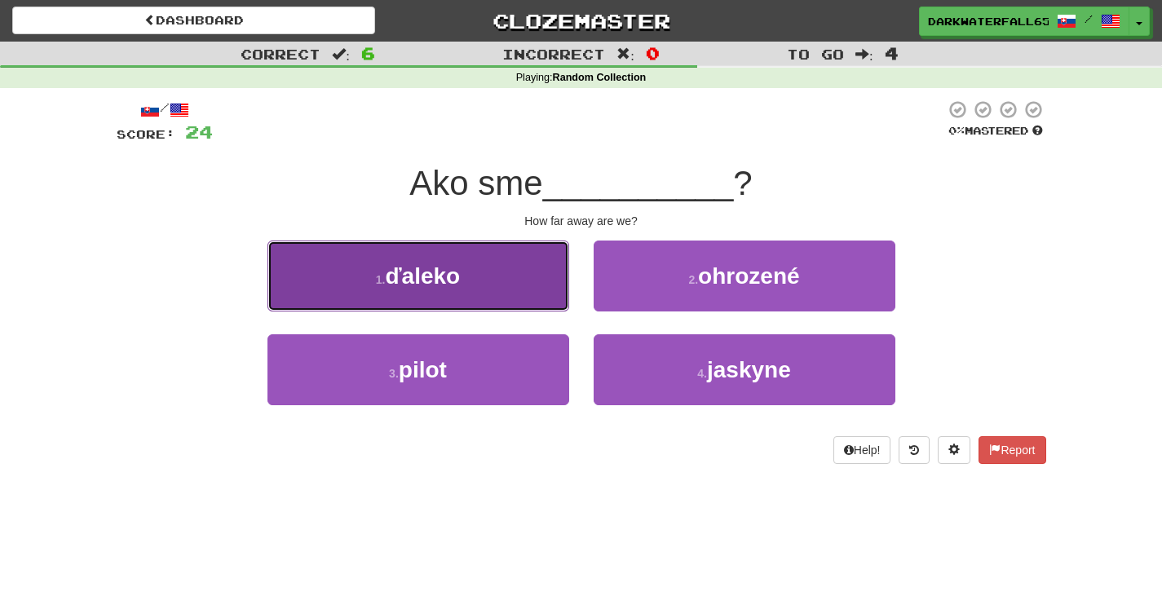
click at [493, 265] on button "1 . ďaleko" at bounding box center [419, 276] width 302 height 71
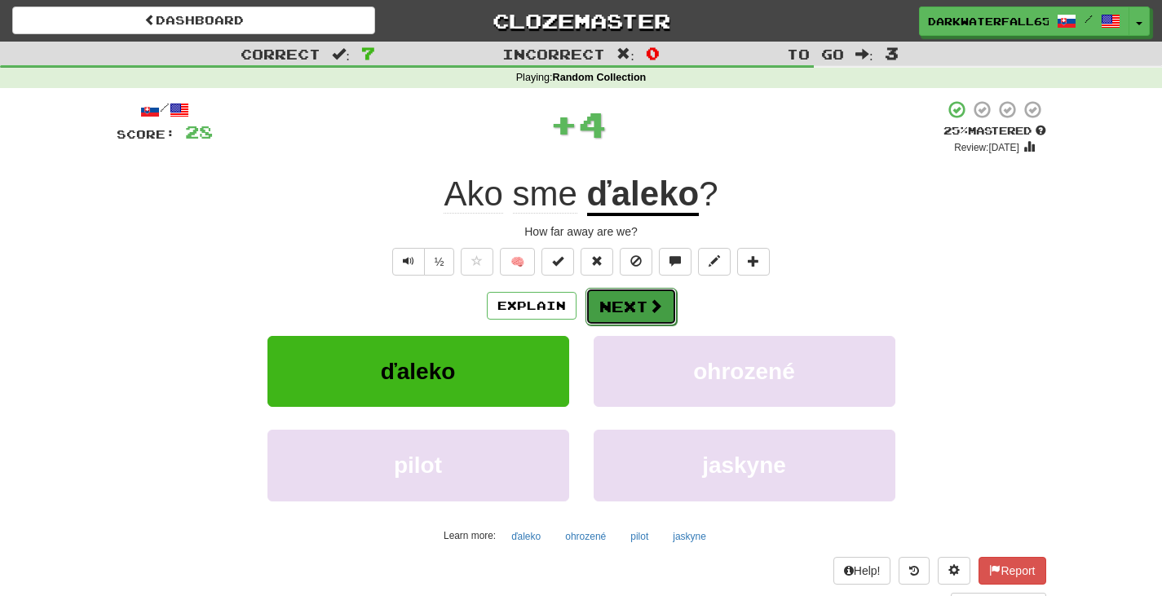
click at [614, 296] on button "Next" at bounding box center [631, 307] width 91 height 38
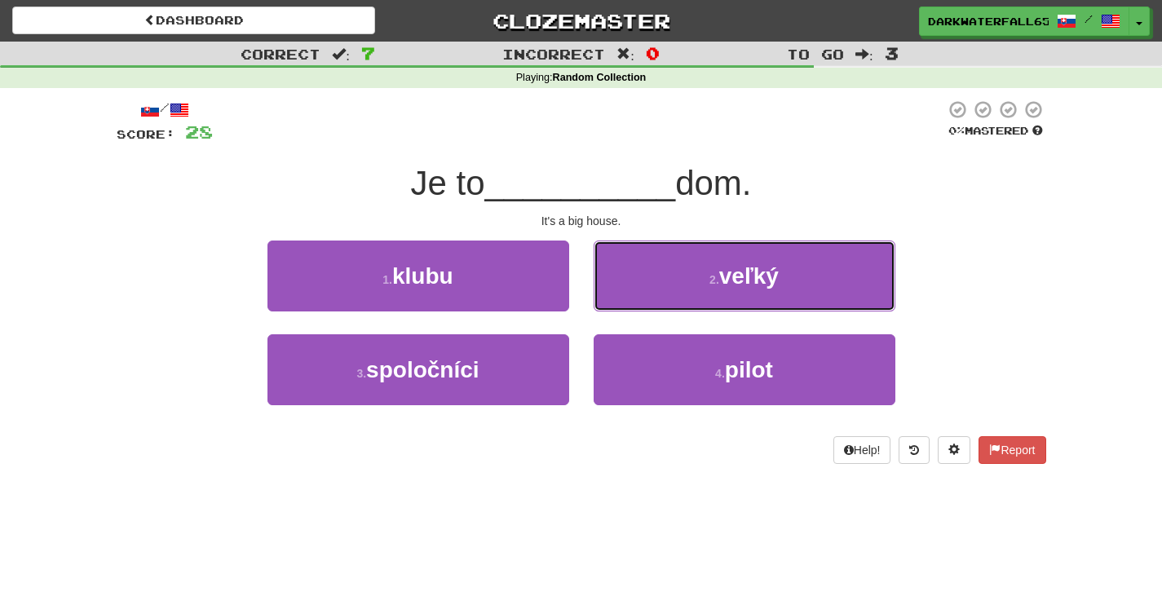
click at [653, 282] on button "2 . veľký" at bounding box center [745, 276] width 302 height 71
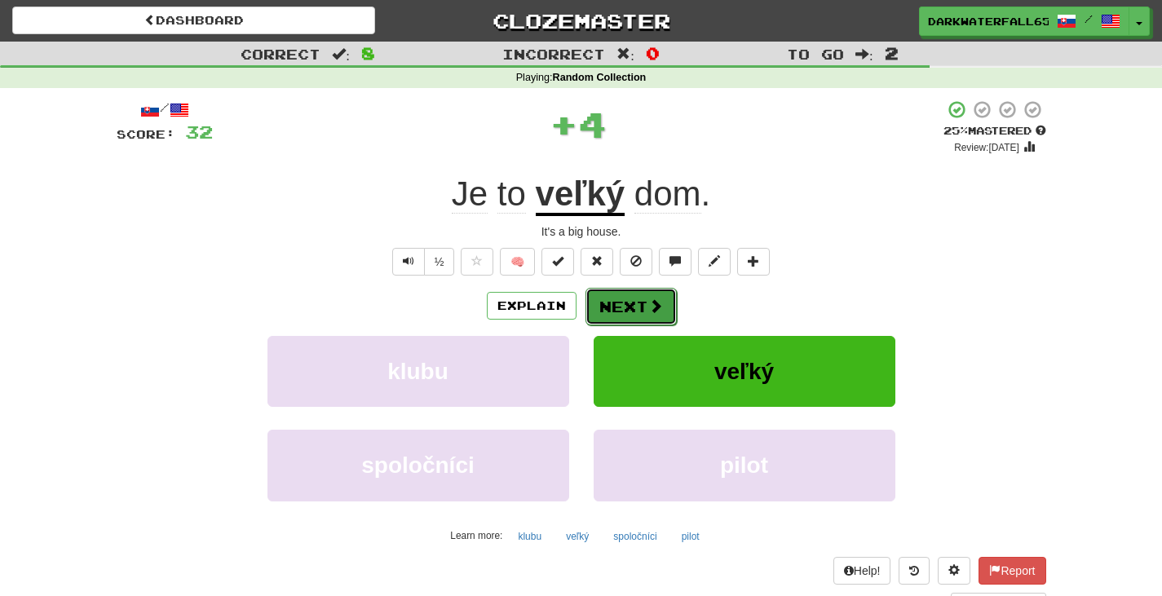
click at [663, 319] on button "Next" at bounding box center [631, 307] width 91 height 38
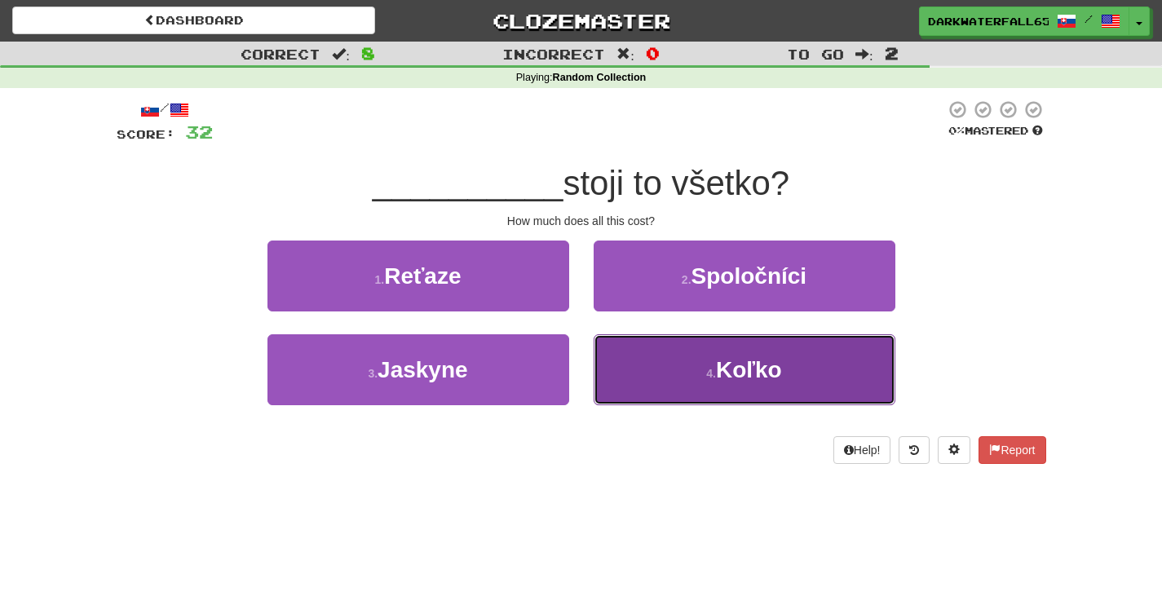
click at [690, 339] on button "4 . Koľko" at bounding box center [745, 369] width 302 height 71
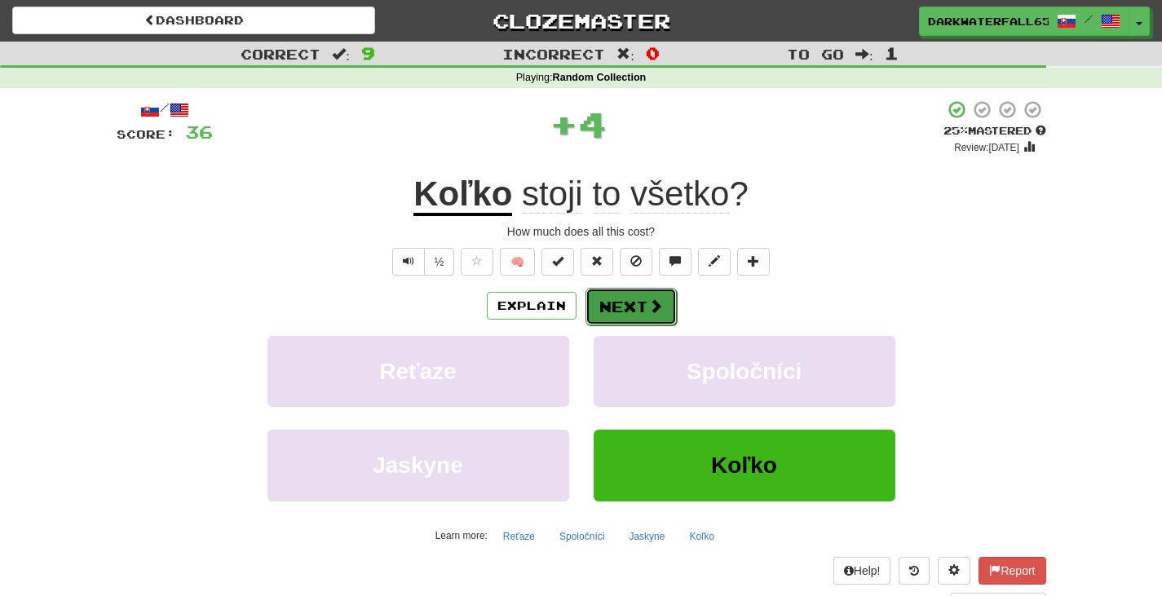
click at [613, 302] on button "Next" at bounding box center [631, 307] width 91 height 38
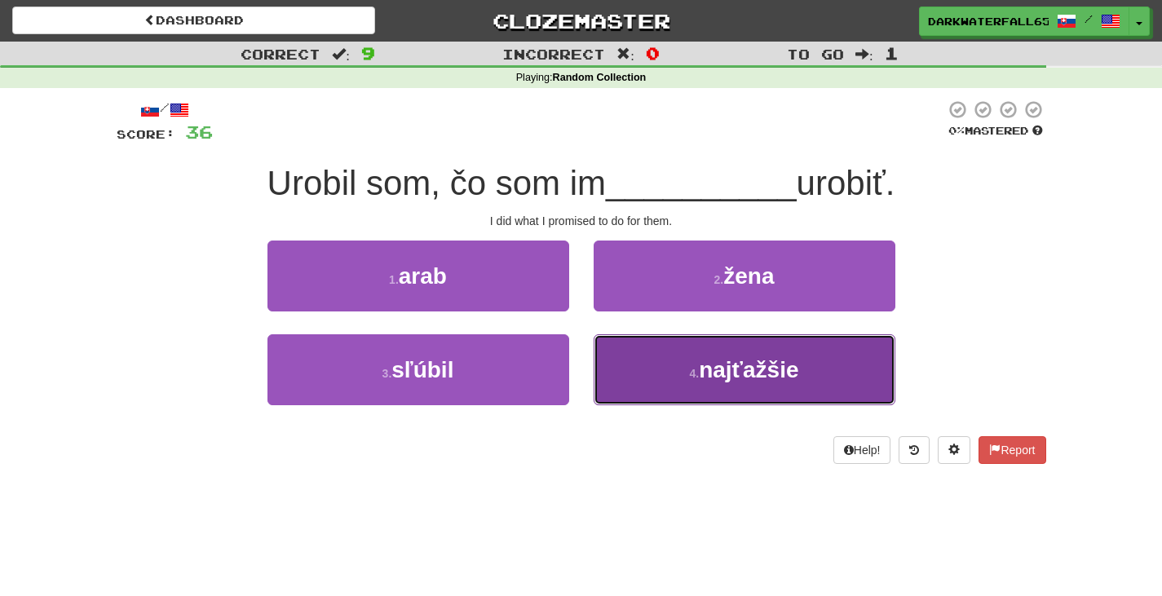
click at [660, 357] on button "4 . najťažšie" at bounding box center [745, 369] width 302 height 71
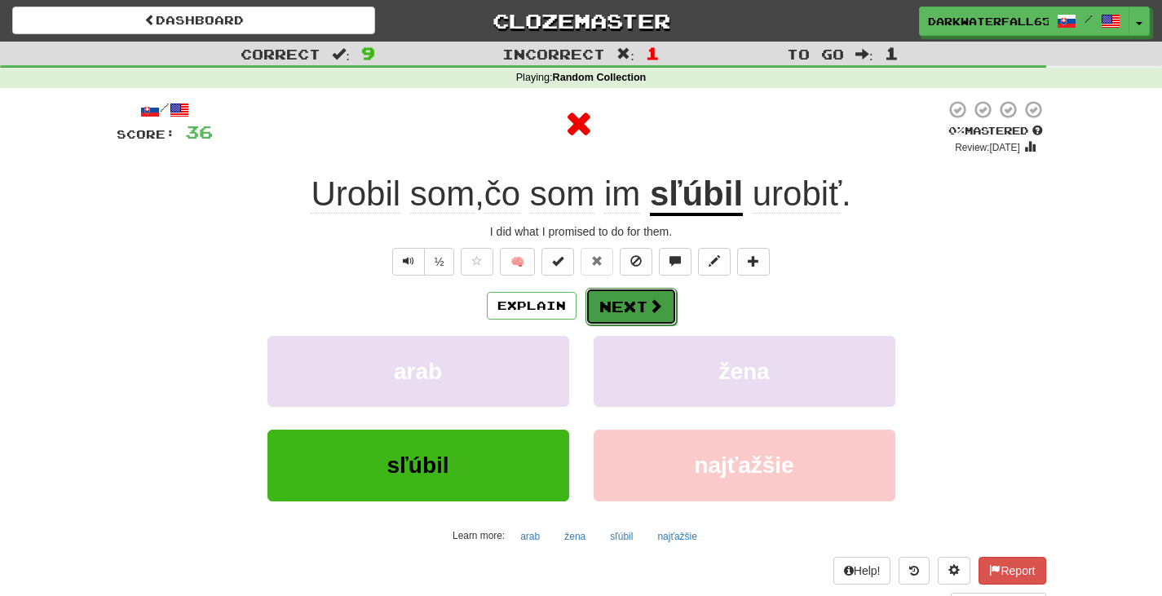
click at [609, 307] on button "Next" at bounding box center [631, 307] width 91 height 38
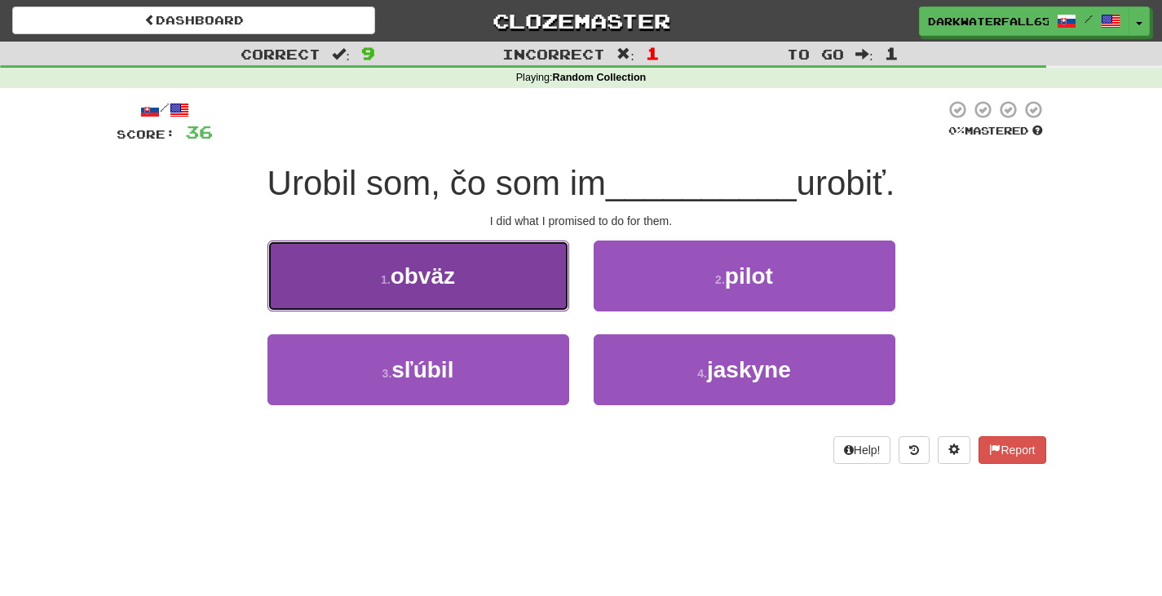
click at [486, 281] on button "1 . obväz" at bounding box center [419, 276] width 302 height 71
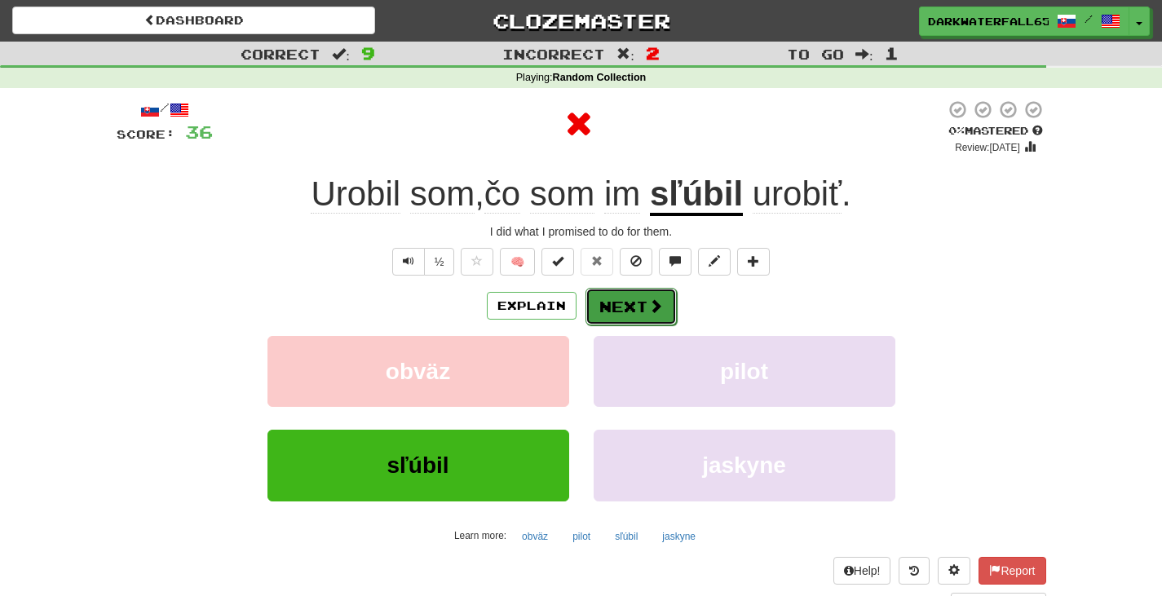
click at [636, 300] on button "Next" at bounding box center [631, 307] width 91 height 38
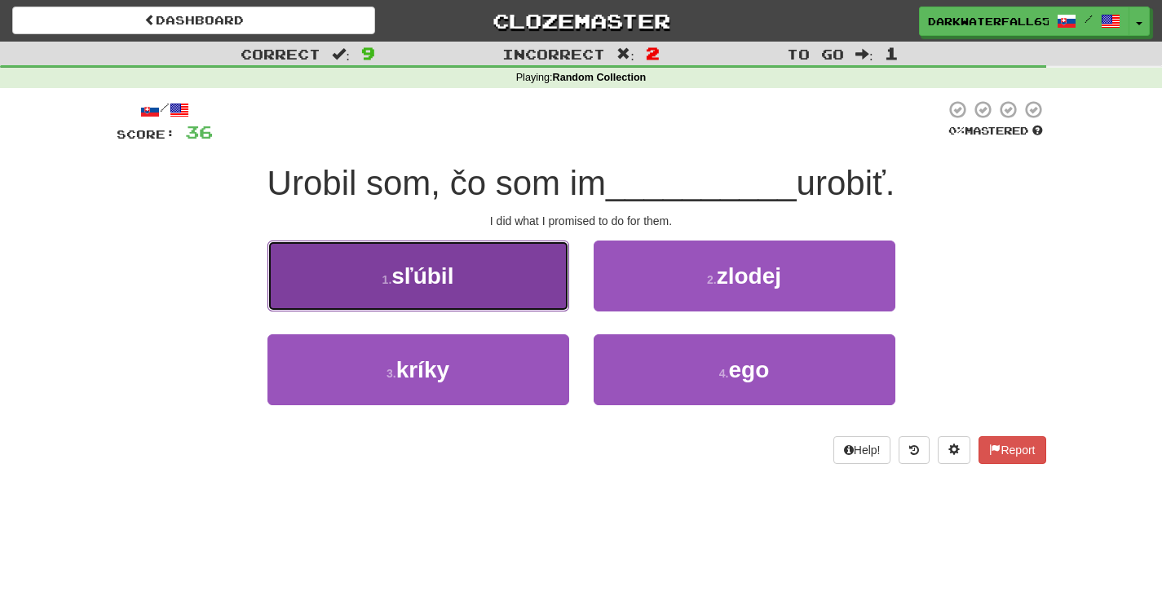
click at [528, 301] on button "1 . sľúbil" at bounding box center [419, 276] width 302 height 71
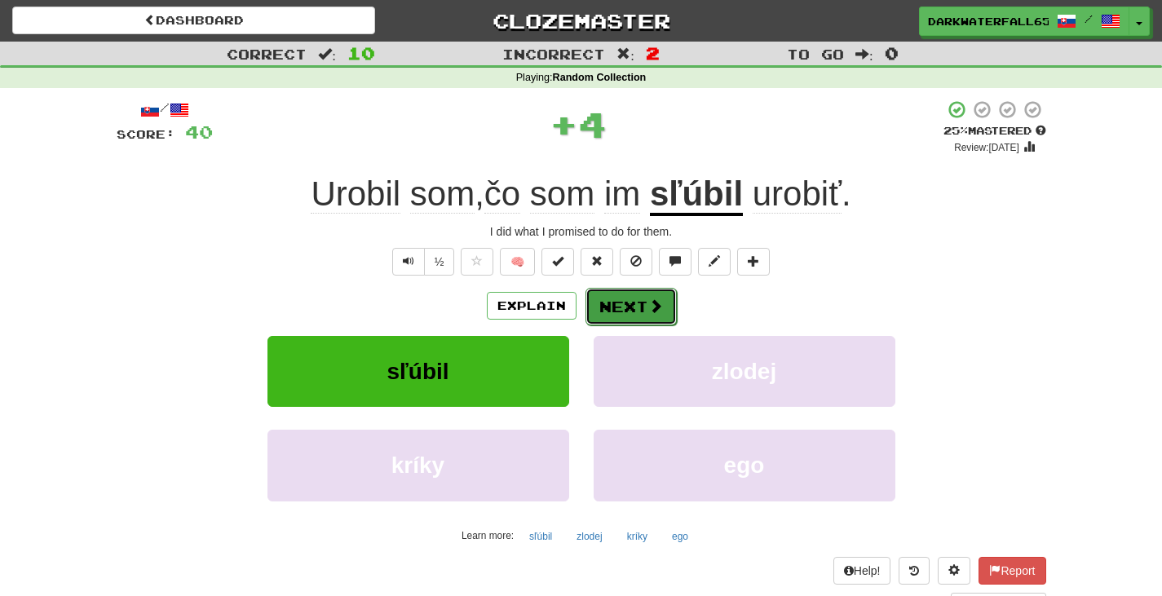
click at [604, 305] on button "Next" at bounding box center [631, 307] width 91 height 38
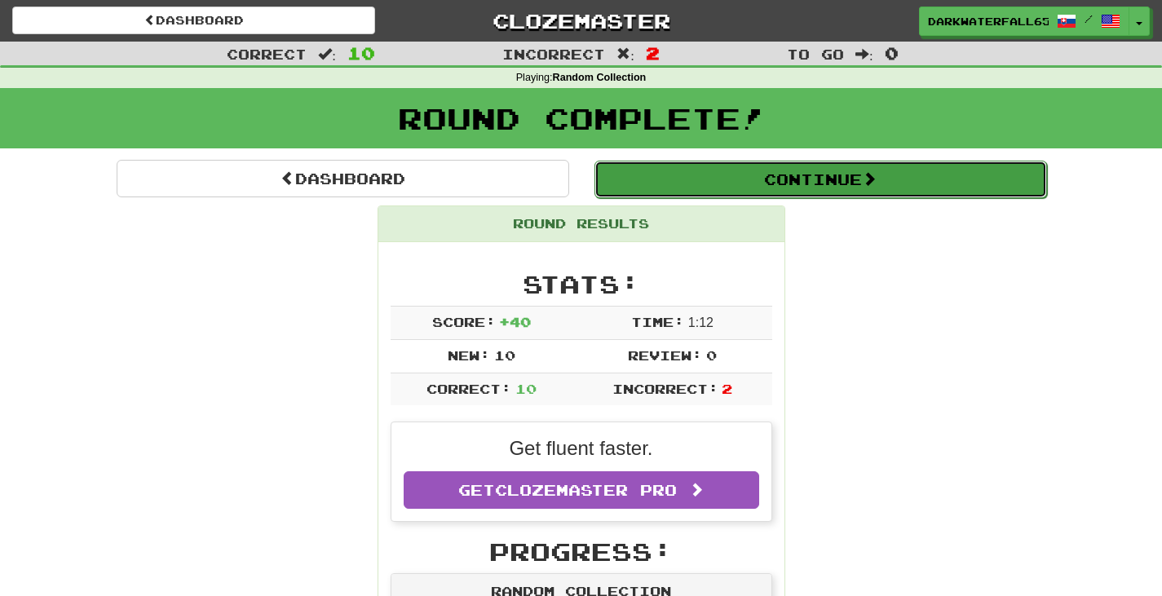
click at [752, 170] on button "Continue" at bounding box center [821, 180] width 453 height 38
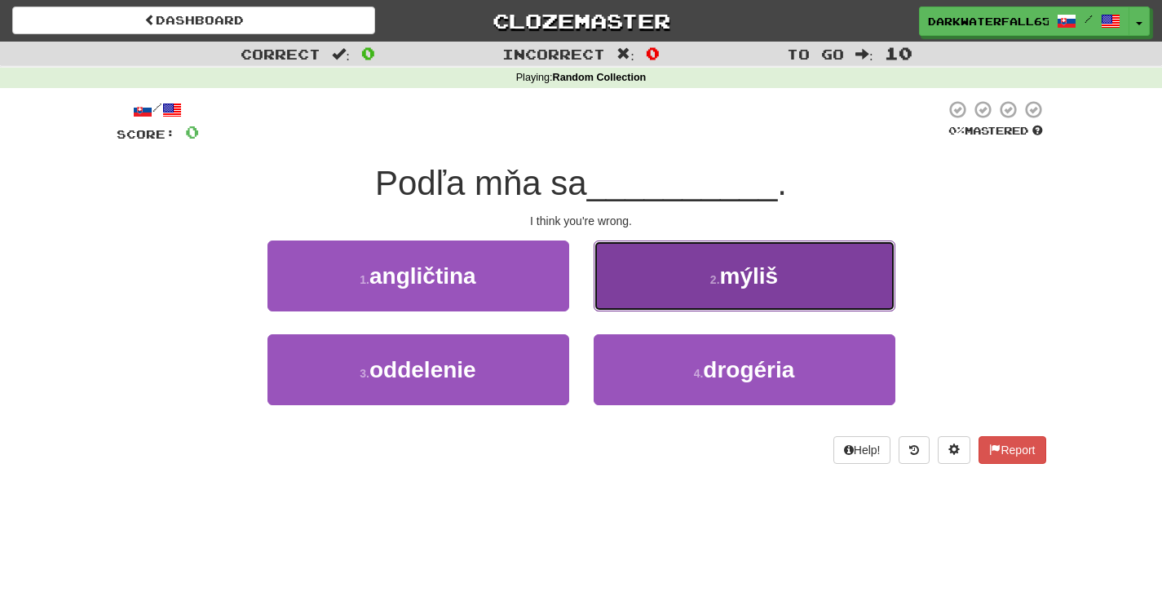
click at [673, 252] on button "2 . mýliš" at bounding box center [745, 276] width 302 height 71
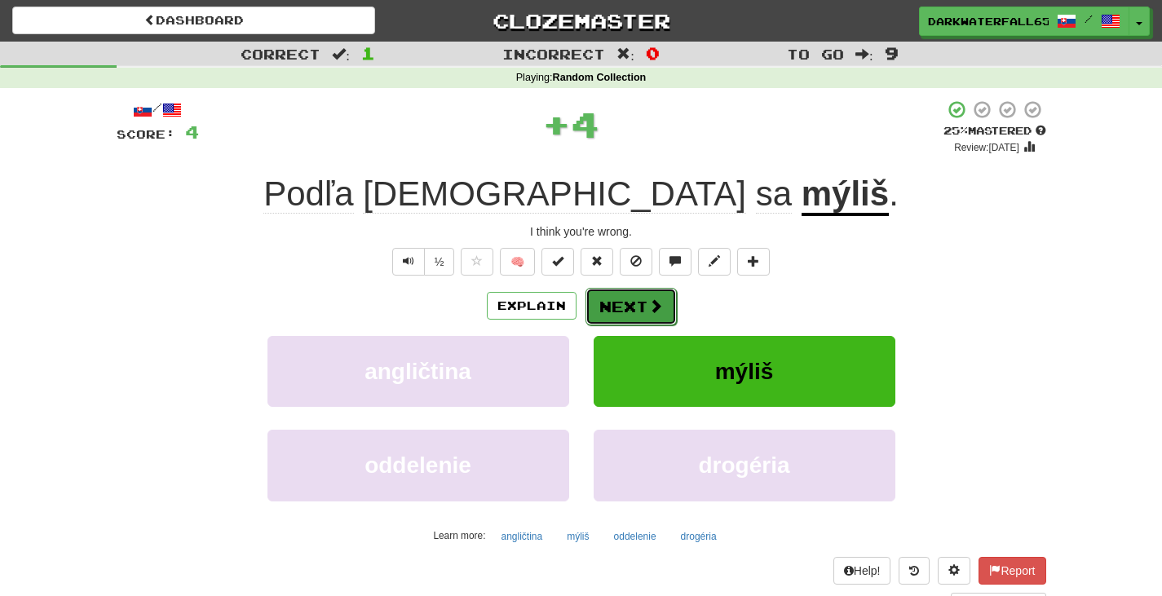
click at [644, 302] on button "Next" at bounding box center [631, 307] width 91 height 38
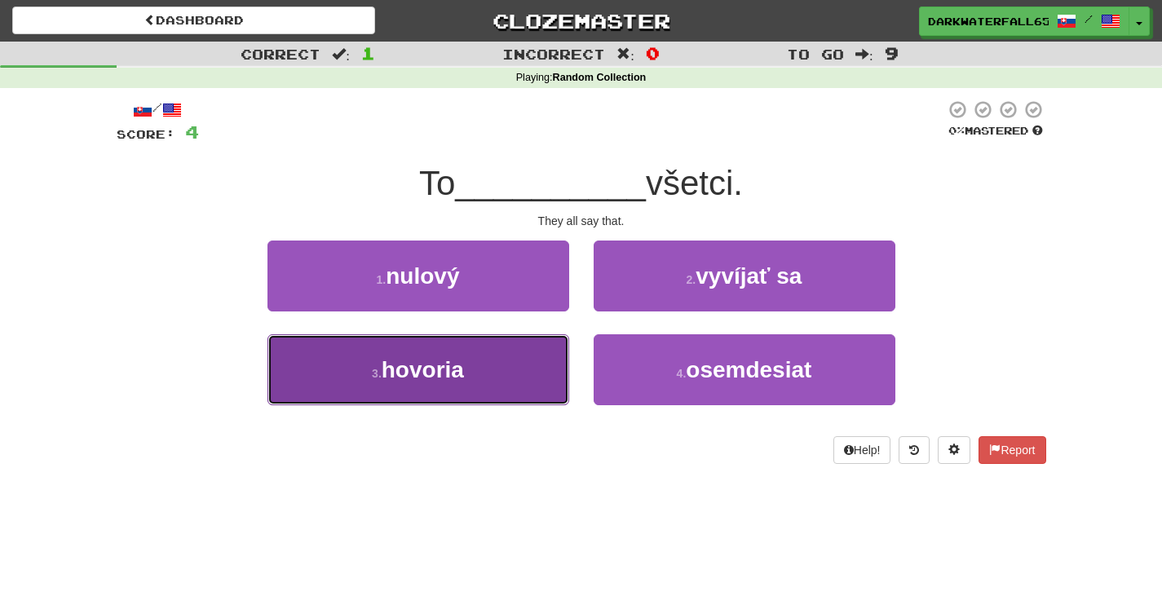
click at [516, 358] on button "3 . hovoria" at bounding box center [419, 369] width 302 height 71
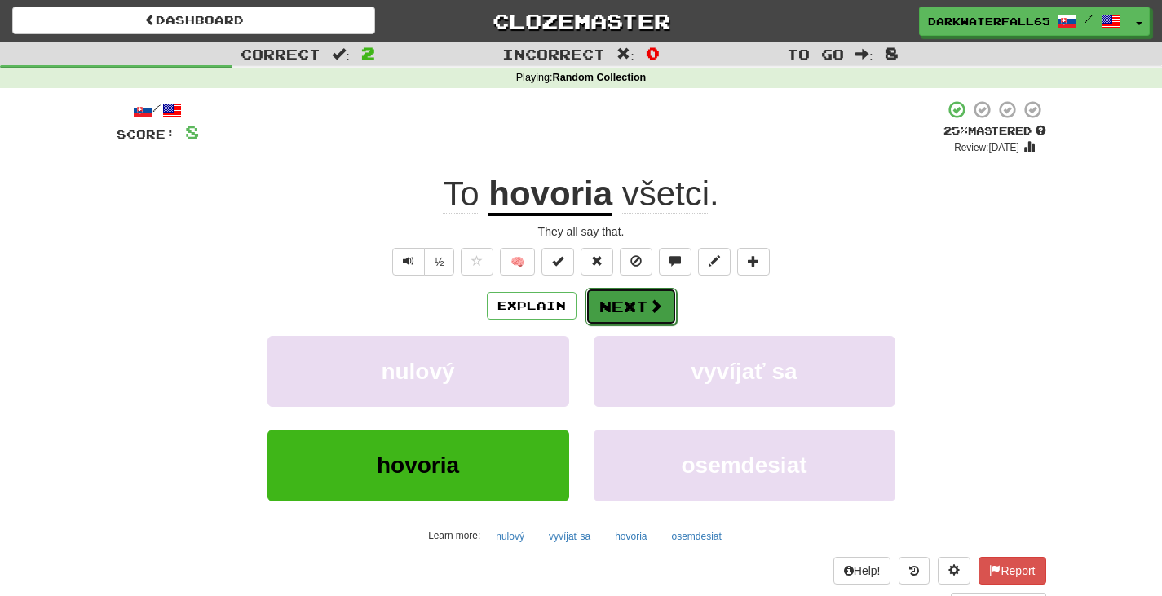
click at [630, 317] on button "Next" at bounding box center [631, 307] width 91 height 38
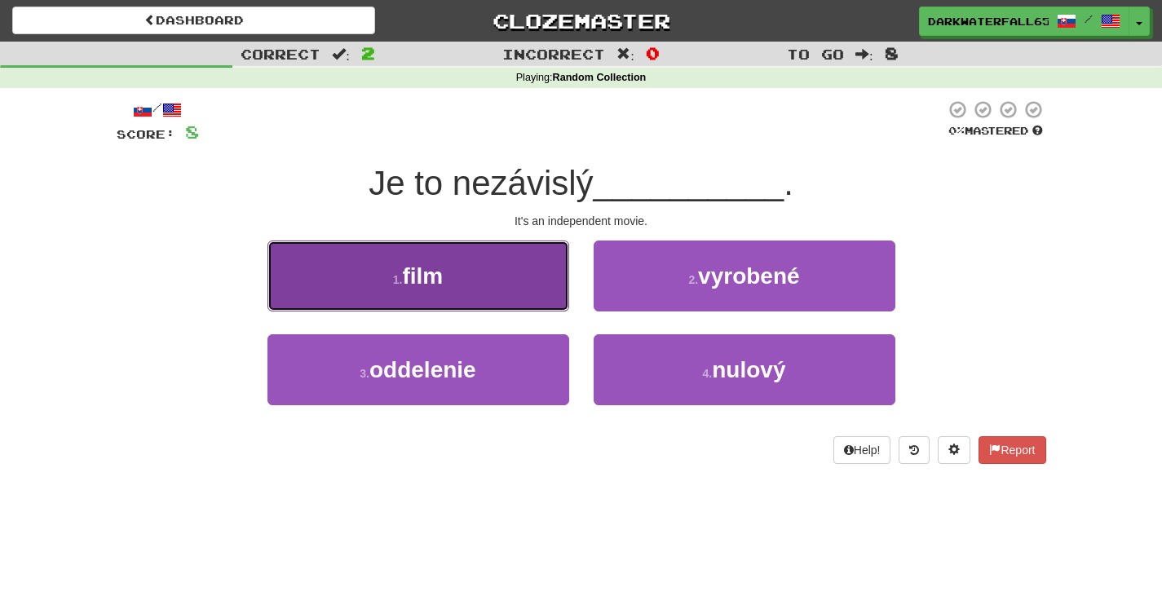
click at [472, 270] on button "1 . film" at bounding box center [419, 276] width 302 height 71
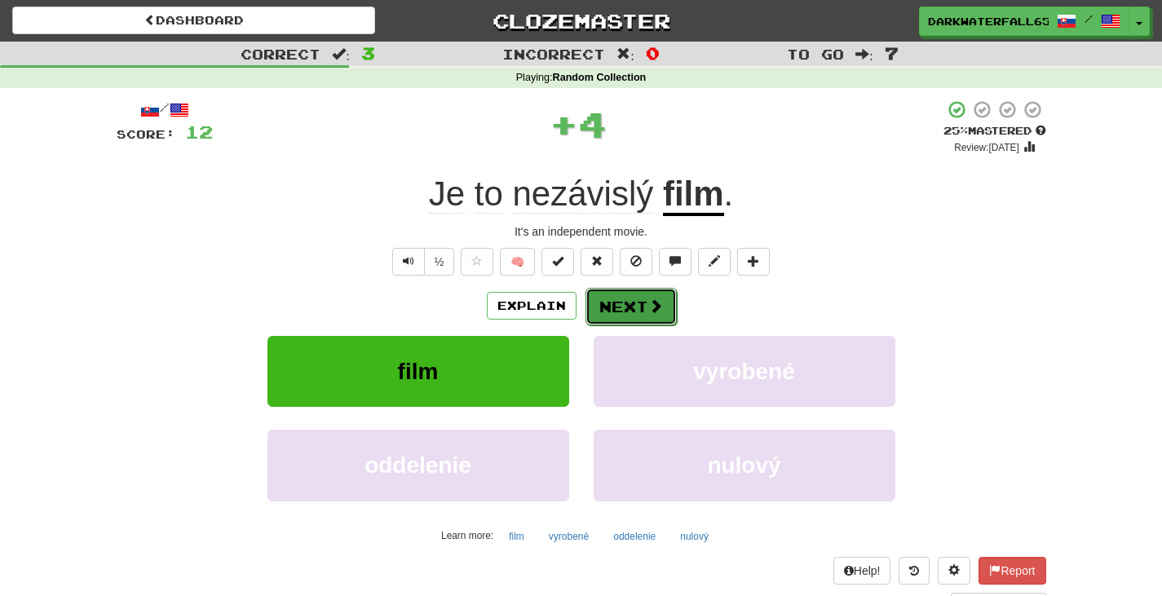
click at [617, 309] on button "Next" at bounding box center [631, 307] width 91 height 38
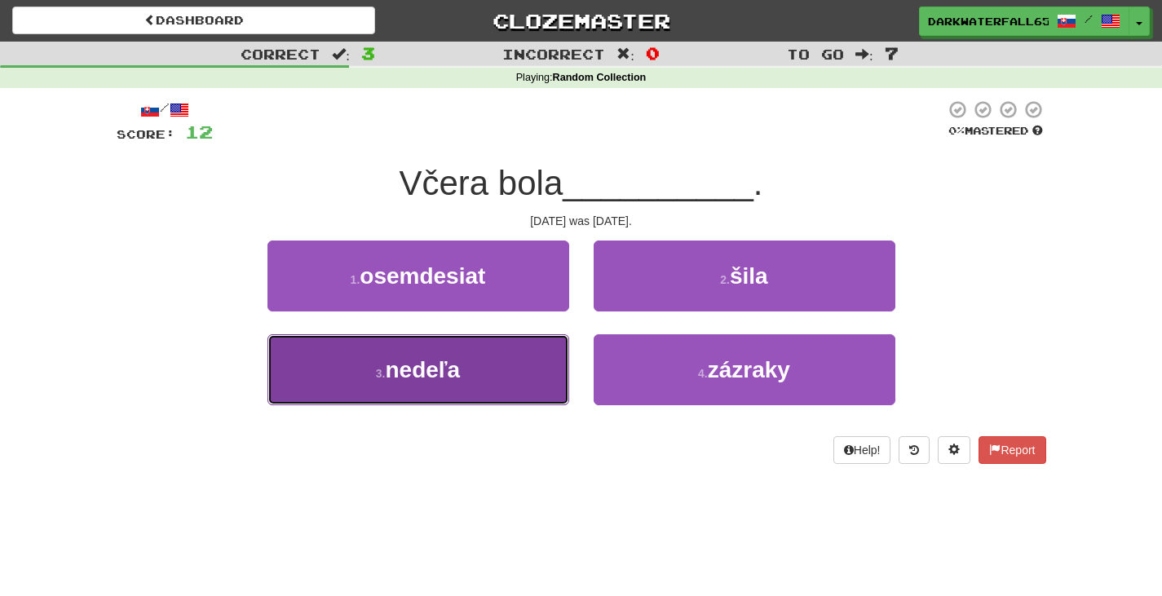
click at [385, 379] on small "3 ." at bounding box center [381, 373] width 10 height 13
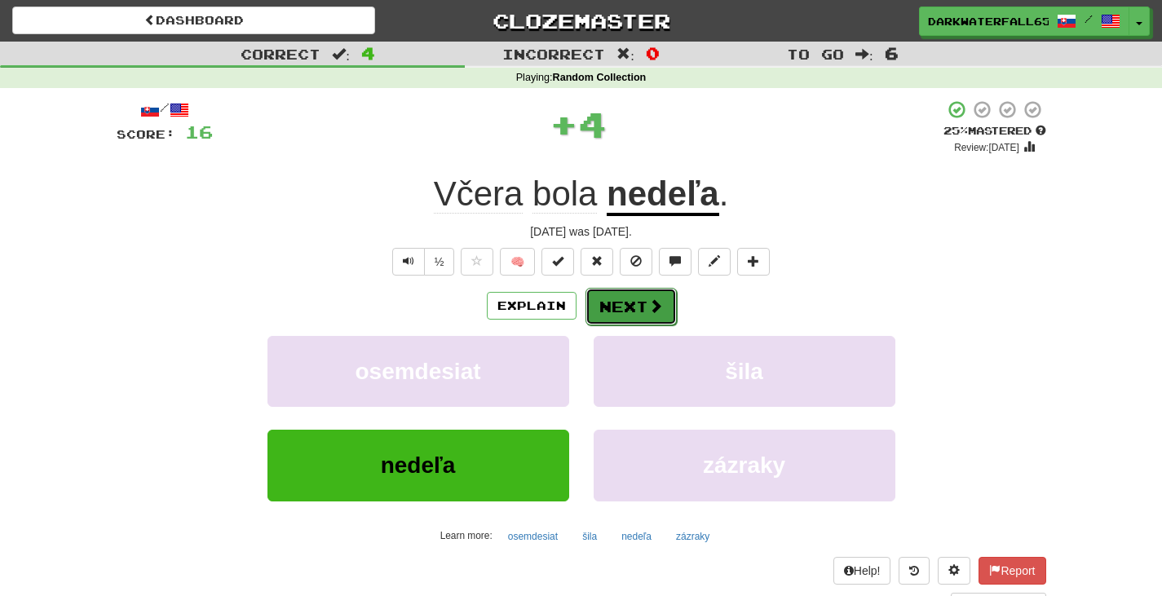
click at [606, 303] on button "Next" at bounding box center [631, 307] width 91 height 38
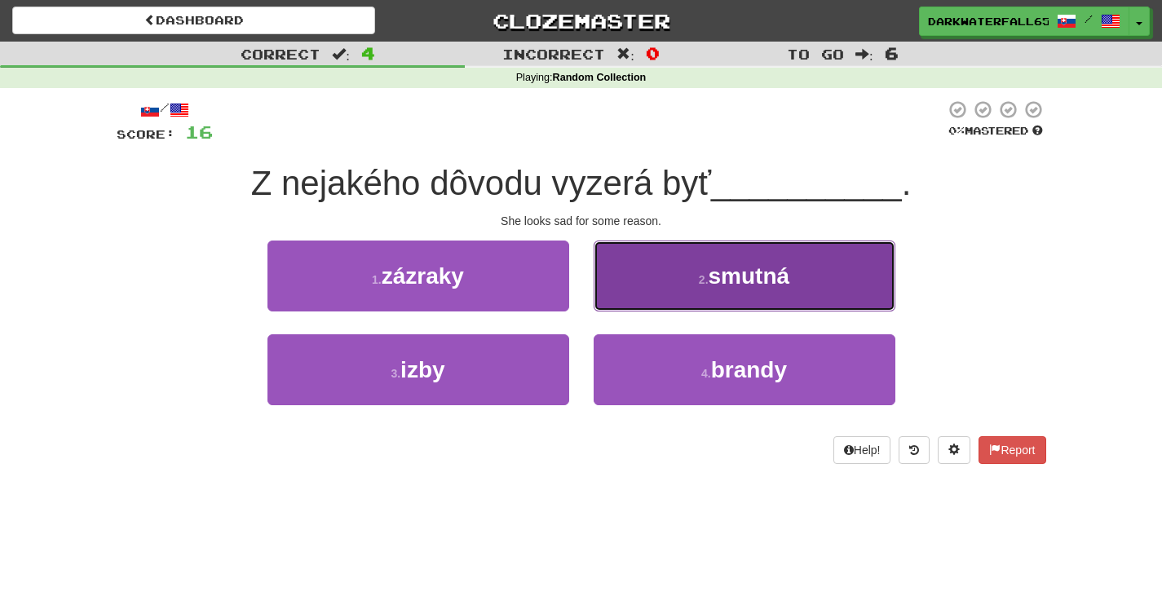
click at [671, 269] on button "2 . smutná" at bounding box center [745, 276] width 302 height 71
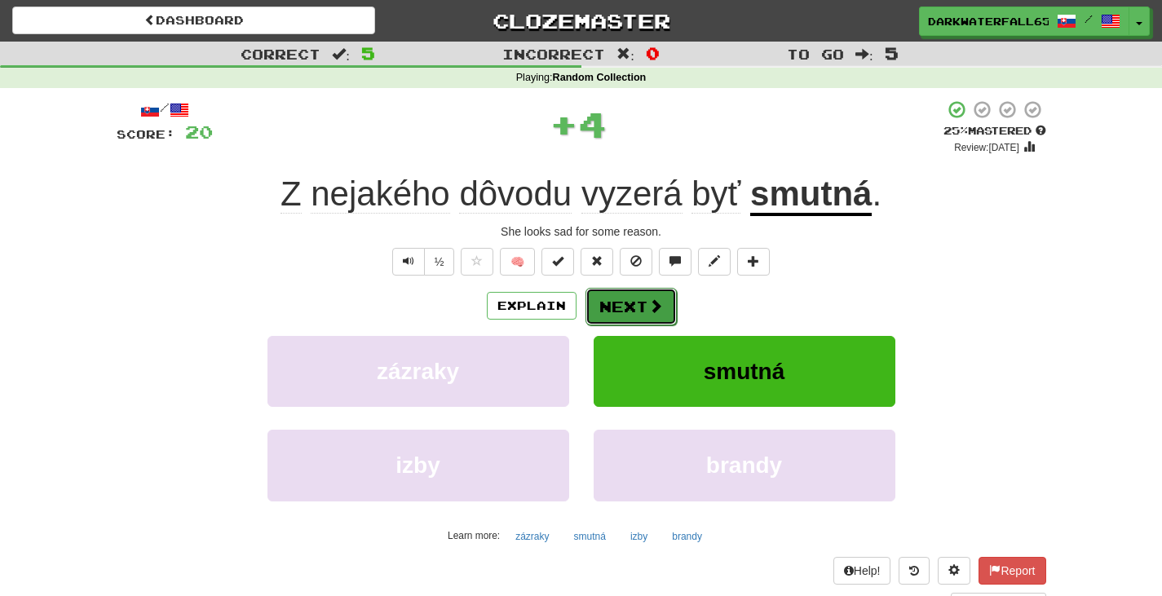
click at [636, 321] on button "Next" at bounding box center [631, 307] width 91 height 38
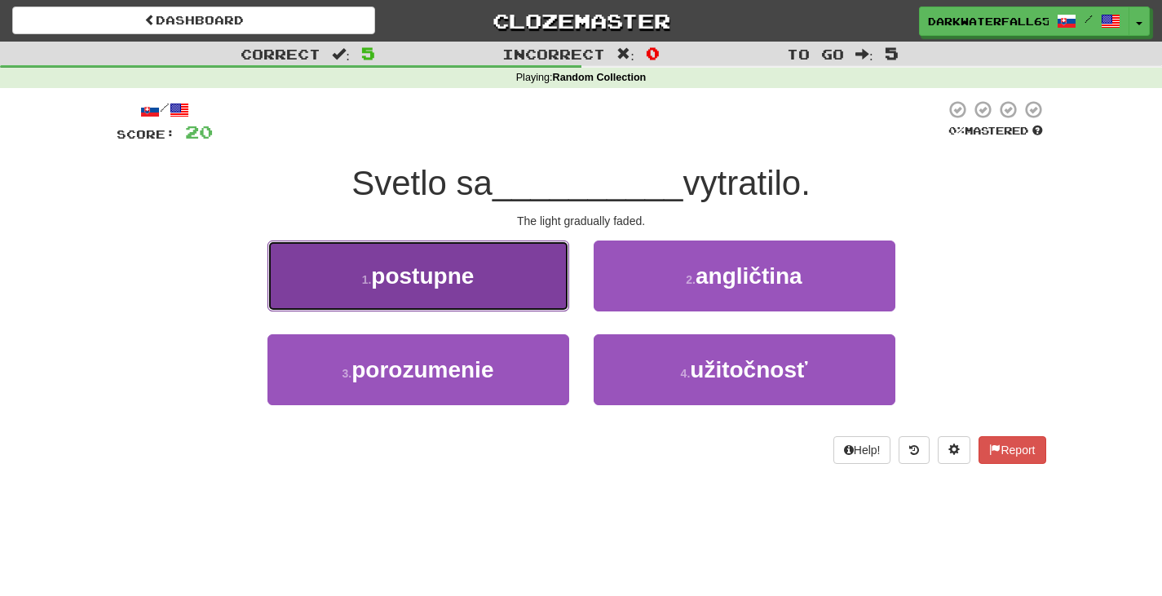
click at [534, 254] on button "1 . postupne" at bounding box center [419, 276] width 302 height 71
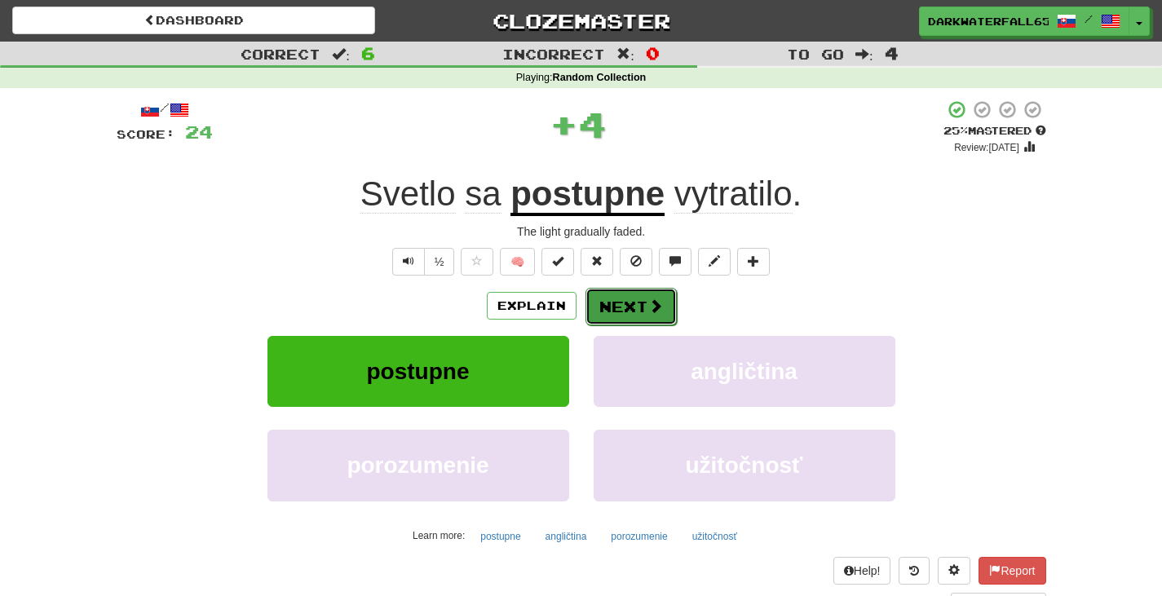
click at [645, 290] on button "Next" at bounding box center [631, 307] width 91 height 38
